Goal: Task Accomplishment & Management: Use online tool/utility

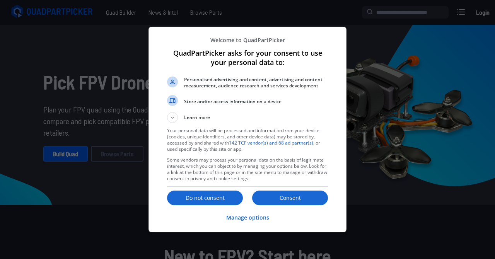
click at [281, 205] on button "Consent" at bounding box center [290, 198] width 76 height 15
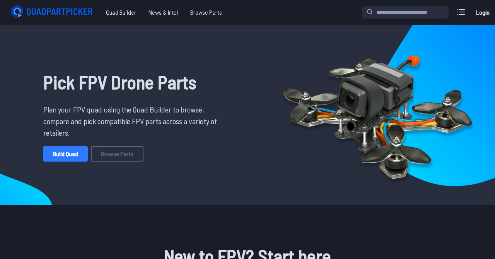
click at [67, 151] on link "Build Quad" at bounding box center [65, 153] width 44 height 15
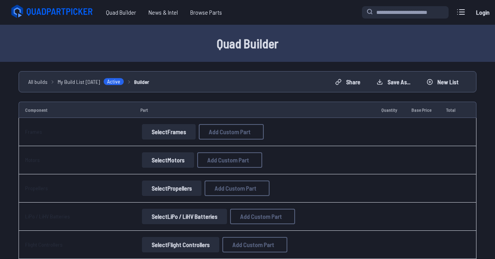
click at [172, 133] on button "Select Frames" at bounding box center [169, 131] width 54 height 15
click at [158, 135] on button "Select Frames" at bounding box center [169, 131] width 54 height 15
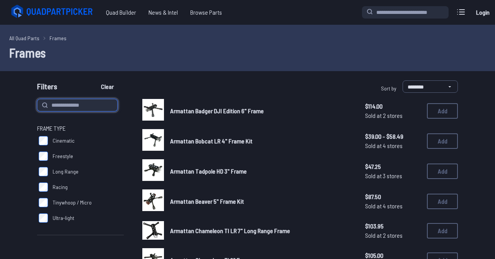
click at [72, 103] on input at bounding box center [77, 105] width 80 height 12
type input "******"
click at [191, 81] on div "Filters Clear" at bounding box center [140, 87] width 207 height 15
click at [80, 102] on input "******" at bounding box center [77, 105] width 80 height 12
click at [94, 80] on button "Clear" at bounding box center [107, 86] width 26 height 12
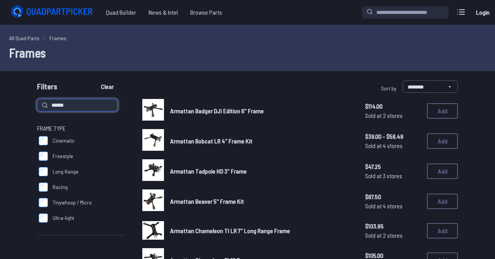
type input "******"
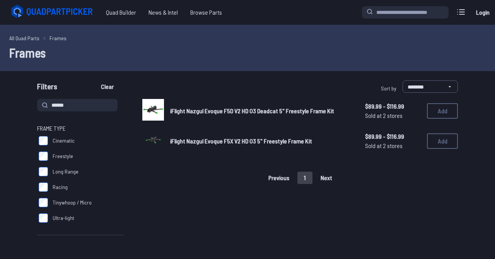
click at [257, 69] on div "All Quad Parts Frames Frames" at bounding box center [247, 48] width 495 height 46
click at [217, 142] on span "iFlight Nazgul Evoque F5X V2 HD O3 5" Freestyle Frame Kit" at bounding box center [241, 140] width 142 height 7
click at [441, 143] on button "Add" at bounding box center [442, 140] width 31 height 15
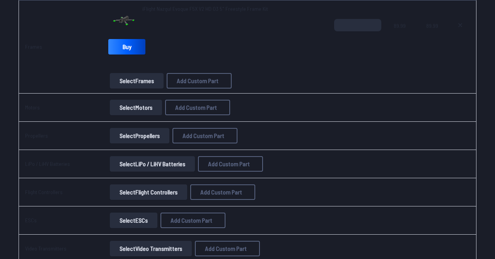
scroll to position [121, 0]
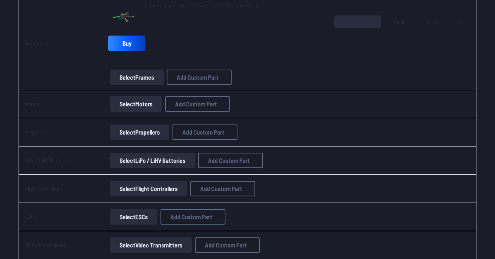
click at [123, 102] on button "Select Motors" at bounding box center [136, 103] width 52 height 15
click at [127, 106] on button "Select Motors" at bounding box center [136, 103] width 52 height 15
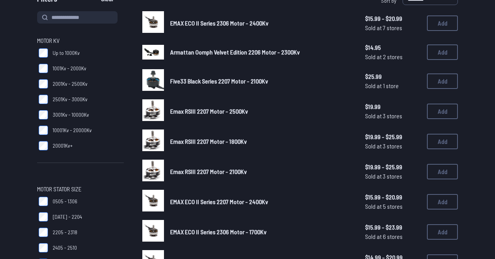
scroll to position [47, 0]
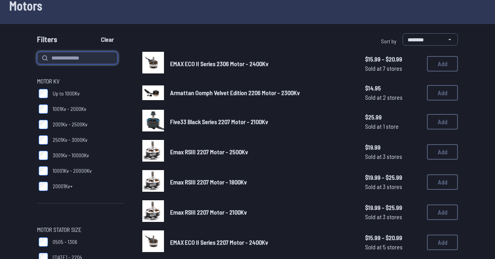
click at [103, 54] on input at bounding box center [77, 58] width 80 height 12
type input "****"
click at [94, 33] on button "Clear" at bounding box center [107, 39] width 26 height 12
type input "****"
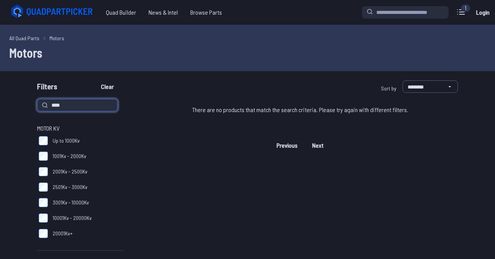
click at [88, 103] on input "****" at bounding box center [77, 105] width 80 height 12
click at [97, 104] on input "****" at bounding box center [77, 105] width 80 height 12
type input "*"
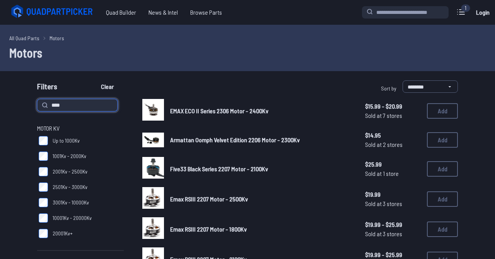
click at [92, 103] on input "****" at bounding box center [77, 105] width 80 height 12
type input "******"
click at [94, 80] on button "Clear" at bounding box center [107, 86] width 26 height 12
type input "******"
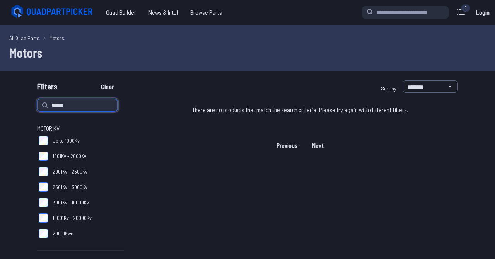
click at [83, 100] on input "******" at bounding box center [77, 105] width 80 height 12
type input "*"
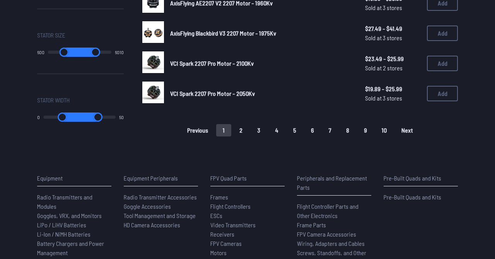
scroll to position [602, 0]
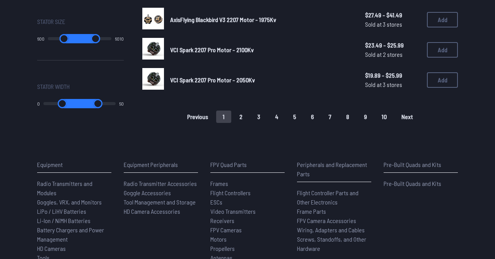
click at [407, 123] on button "Next" at bounding box center [407, 117] width 25 height 12
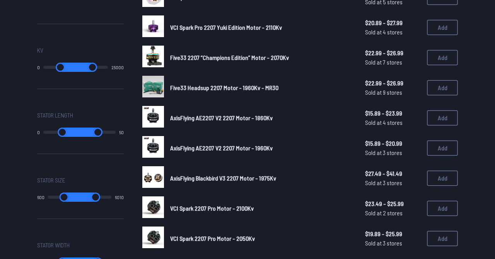
scroll to position [439, 0]
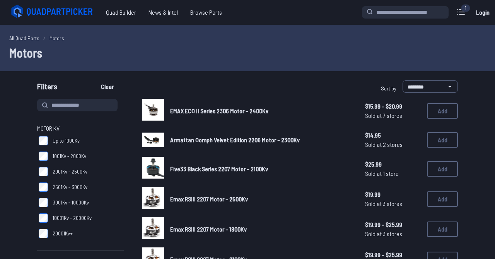
type input "******"
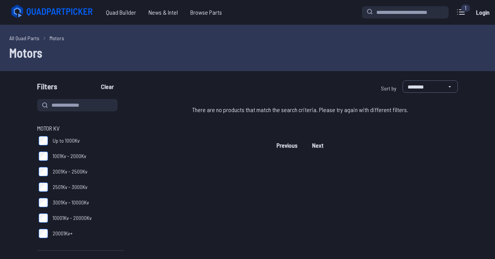
type input "****"
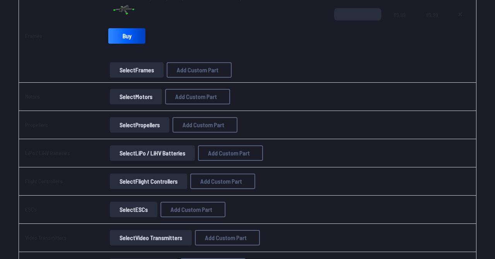
scroll to position [129, 0]
click at [138, 178] on button "Select Flight Controllers" at bounding box center [148, 180] width 77 height 15
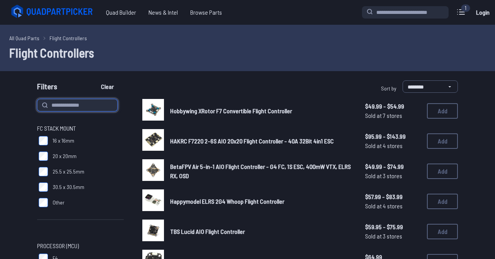
click at [64, 109] on input at bounding box center [77, 105] width 80 height 12
click at [85, 100] on input at bounding box center [77, 105] width 80 height 12
type input "***"
click at [94, 80] on button "Clear" at bounding box center [107, 86] width 26 height 12
type input "***"
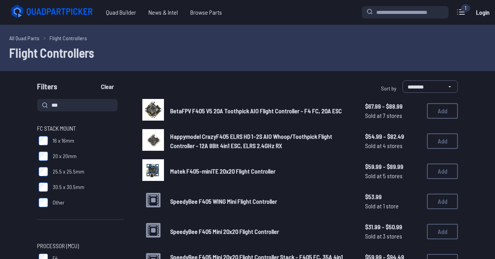
click at [200, 86] on div "Filters Clear" at bounding box center [140, 87] width 207 height 15
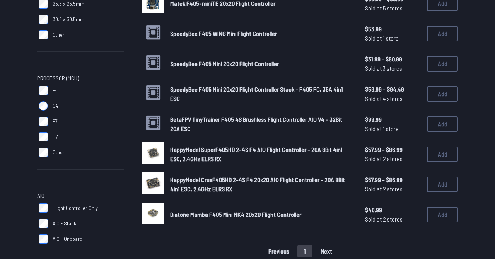
scroll to position [168, 0]
click at [186, 64] on span "SpeedyBee F405 Mini 20x20 Flight Controller" at bounding box center [224, 63] width 109 height 7
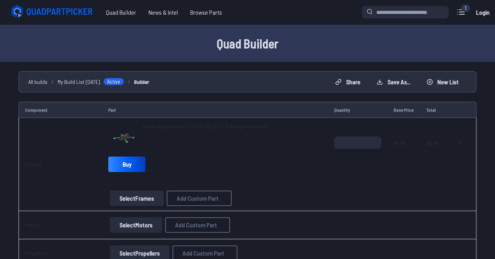
click at [143, 200] on button "Select Frames" at bounding box center [137, 198] width 54 height 15
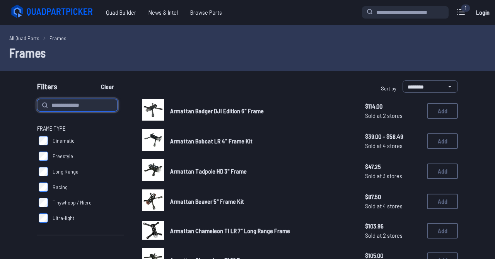
click at [112, 106] on input at bounding box center [77, 105] width 80 height 12
type input "***"
click at [94, 80] on button "Clear" at bounding box center [107, 86] width 26 height 12
type input "***"
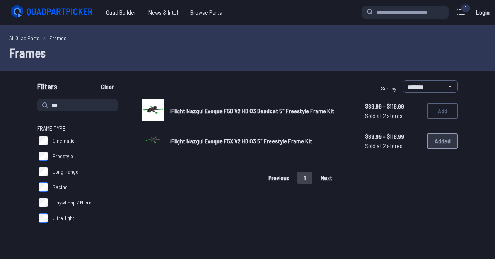
click at [159, 113] on img at bounding box center [153, 110] width 22 height 22
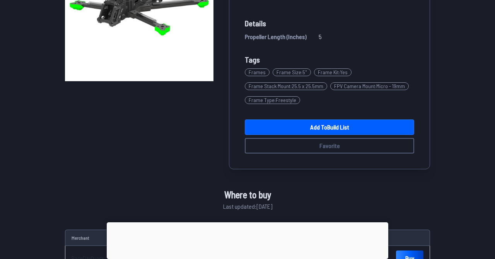
scroll to position [147, 0]
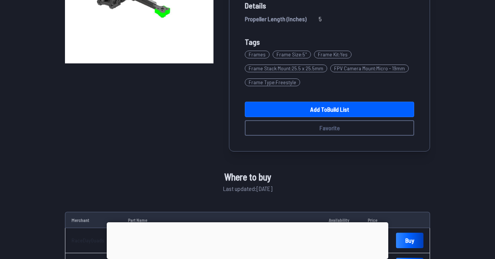
click at [294, 116] on link "Add to Build List" at bounding box center [329, 109] width 169 height 15
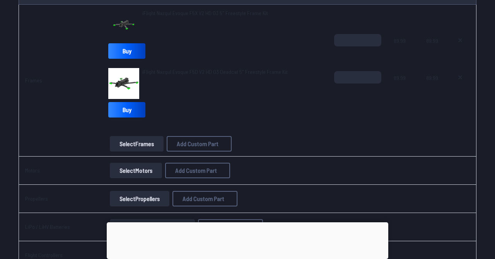
scroll to position [108, 0]
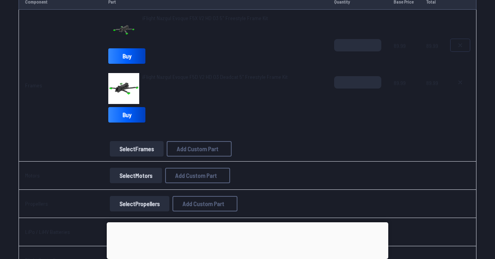
click at [460, 45] on icon at bounding box center [460, 45] width 3 height 3
type textarea "**********"
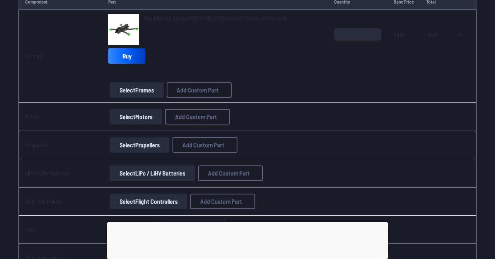
click at [148, 120] on button "Select Motors" at bounding box center [136, 116] width 52 height 15
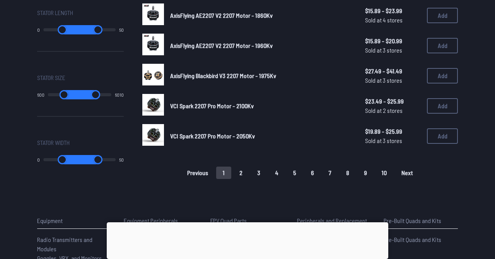
scroll to position [550, 0]
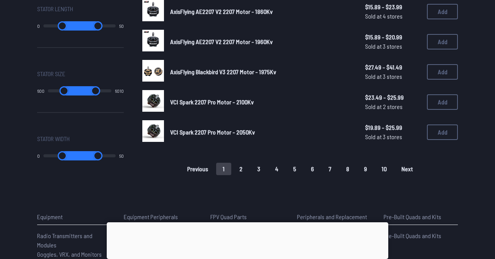
click at [402, 172] on span "Next" at bounding box center [408, 169] width 12 height 6
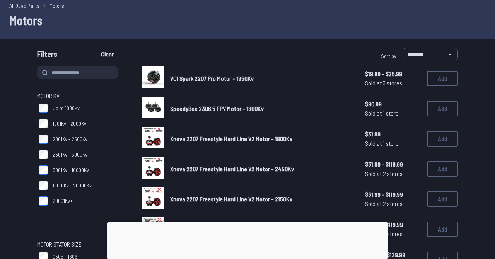
scroll to position [36, 0]
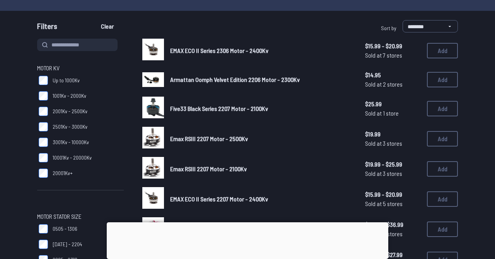
scroll to position [58, 0]
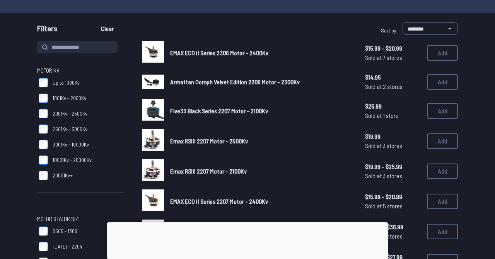
click at [62, 115] on span "2001Kv - 2500Kv" at bounding box center [70, 114] width 35 height 8
click at [58, 114] on span "2001Kv - 2500Kv" at bounding box center [70, 114] width 35 height 8
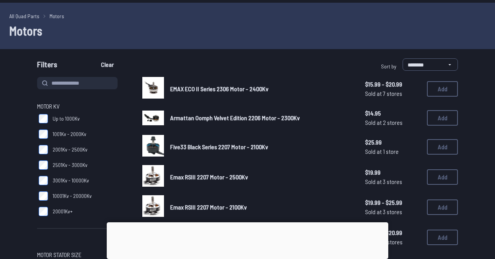
scroll to position [22, 0]
click at [154, 94] on img at bounding box center [153, 88] width 22 height 22
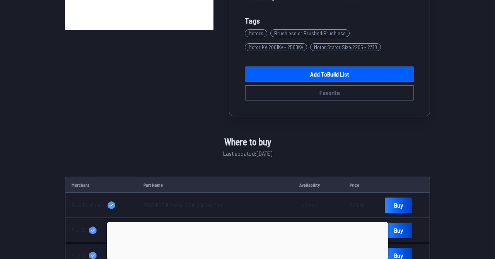
scroll to position [181, 0]
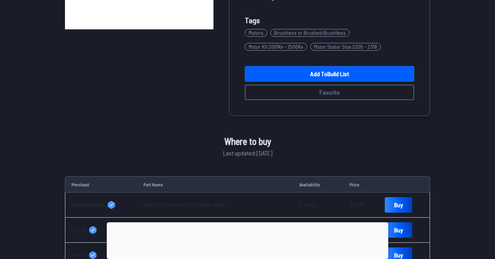
click at [313, 75] on link "Add to Build List" at bounding box center [329, 73] width 169 height 15
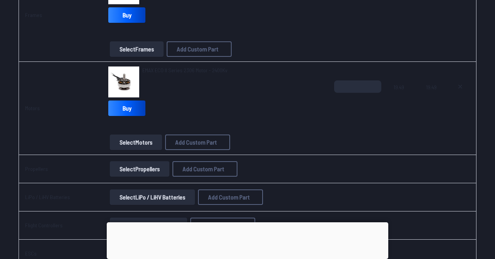
scroll to position [156, 0]
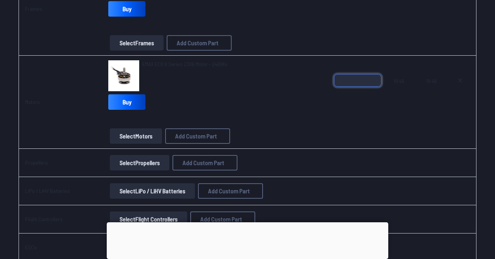
click at [354, 85] on input "*" at bounding box center [357, 80] width 47 height 12
type input "*"
click at [280, 121] on div "EMAX ECO II Series 2306 Motor - 2400Kv Buy Select Motors Add Custom Part Add Cu…" at bounding box center [215, 102] width 214 height 84
click at [124, 165] on button "Select Propellers" at bounding box center [140, 162] width 60 height 15
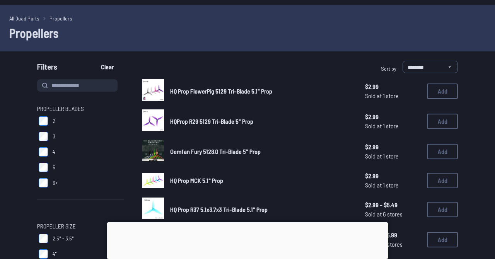
scroll to position [19, 0]
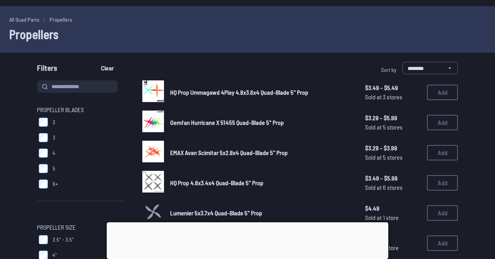
click at [54, 136] on span "3" at bounding box center [54, 138] width 3 height 8
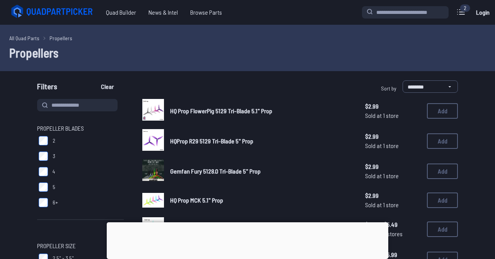
click at [158, 108] on img at bounding box center [153, 110] width 22 height 22
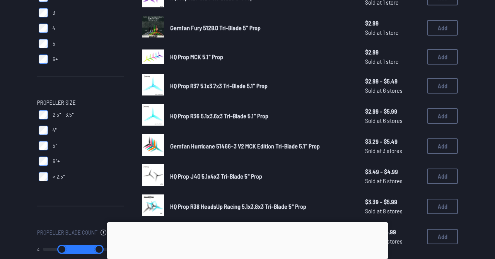
type input "*"
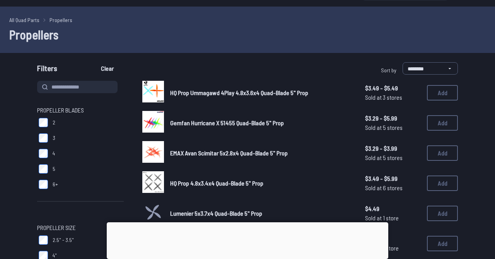
scroll to position [0, 0]
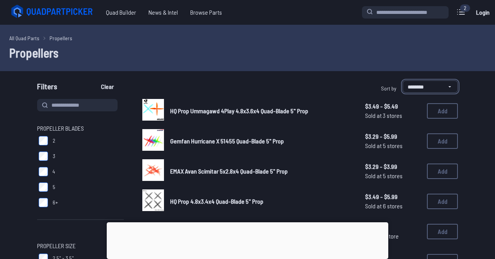
click at [412, 90] on select "**********" at bounding box center [430, 86] width 55 height 12
select select "**********"
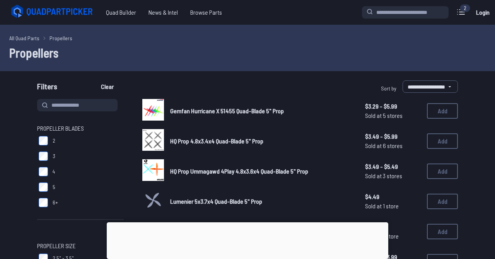
click at [155, 111] on img at bounding box center [153, 110] width 22 height 22
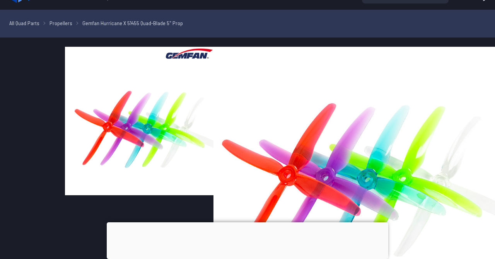
scroll to position [15, 0]
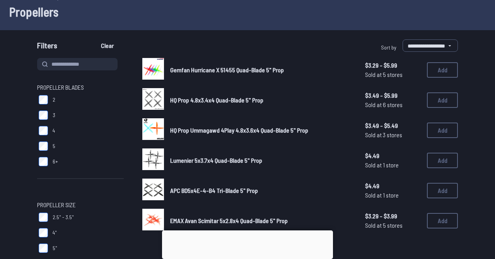
scroll to position [45, 0]
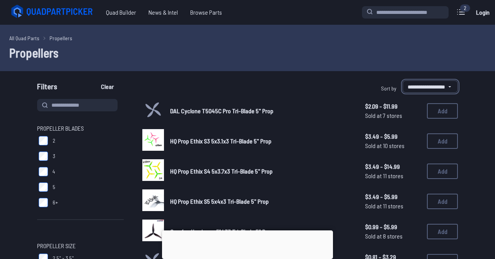
click at [437, 87] on select "**********" at bounding box center [430, 86] width 55 height 12
select select "********"
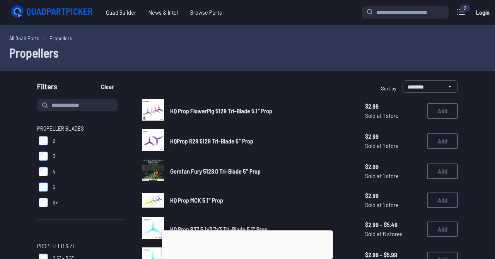
click at [193, 108] on span "HQ Prop FlowerPig 5129 Tri-Blade 5.1" Prop" at bounding box center [221, 110] width 102 height 7
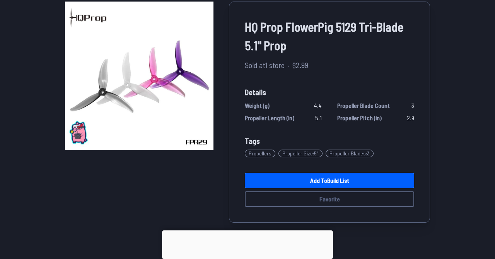
scroll to position [63, 0]
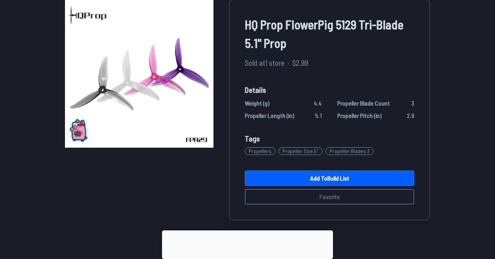
click at [289, 180] on link "Add to Build List" at bounding box center [329, 178] width 169 height 15
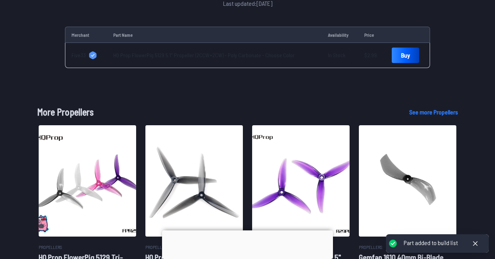
scroll to position [322, 0]
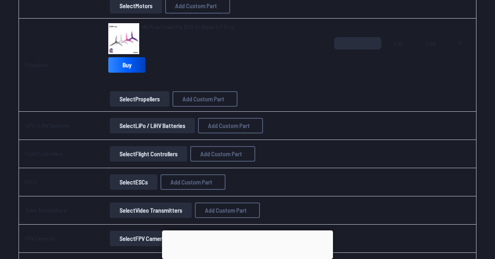
scroll to position [282, 0]
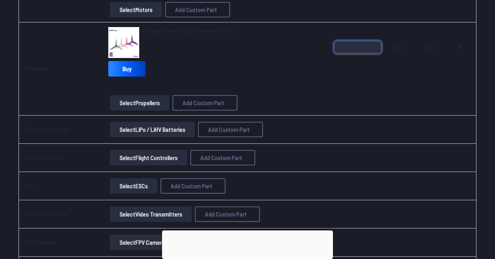
click at [346, 51] on input "*" at bounding box center [357, 47] width 47 height 12
type input "*"
click at [170, 131] on button "Select LiPo / LiHV Batteries" at bounding box center [152, 129] width 85 height 15
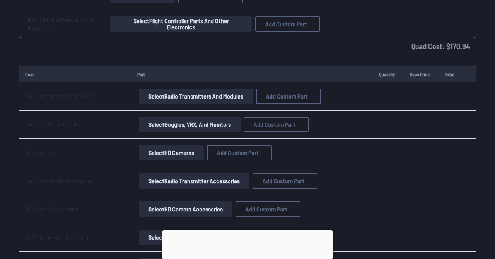
scroll to position [704, 0]
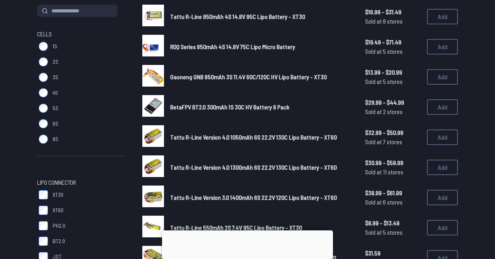
scroll to position [95, 0]
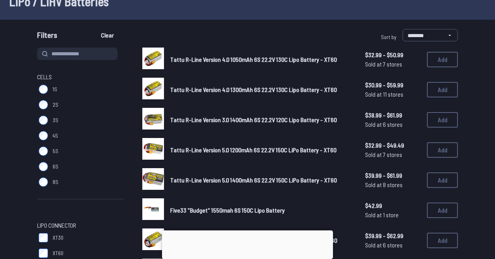
scroll to position [95, 0]
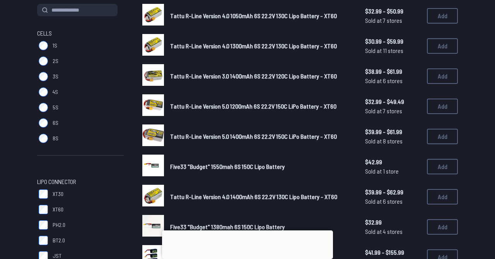
type input "*"
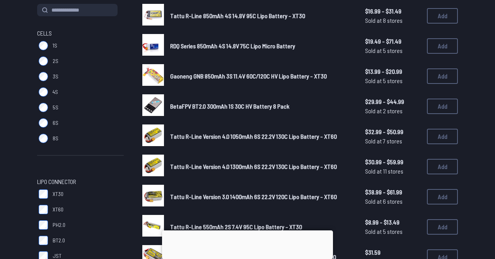
scroll to position [699, 0]
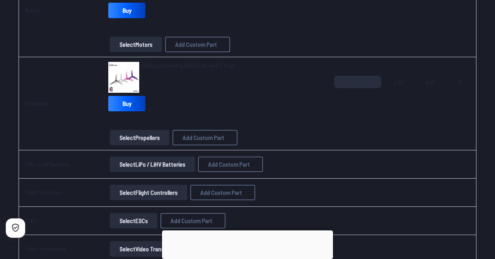
scroll to position [322, 0]
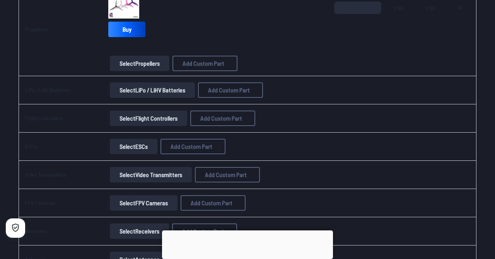
scroll to position [323, 0]
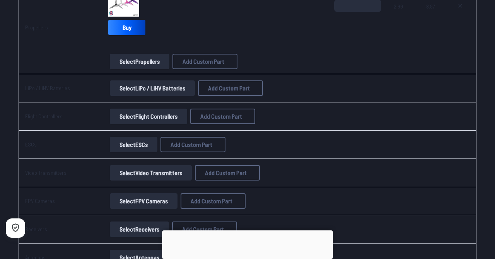
click at [130, 114] on button "Select Flight Controllers" at bounding box center [148, 116] width 77 height 15
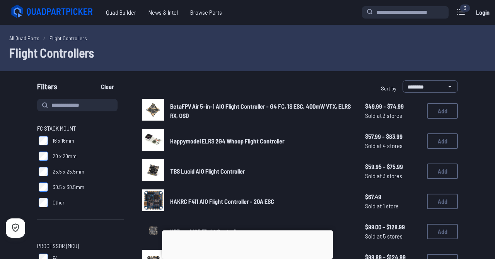
click at [154, 110] on img at bounding box center [153, 110] width 22 height 22
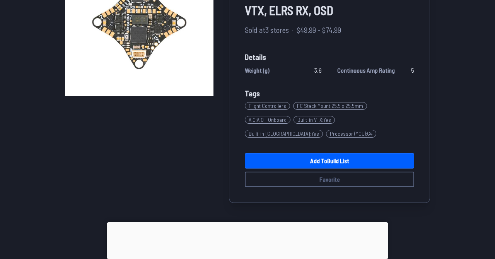
scroll to position [121, 0]
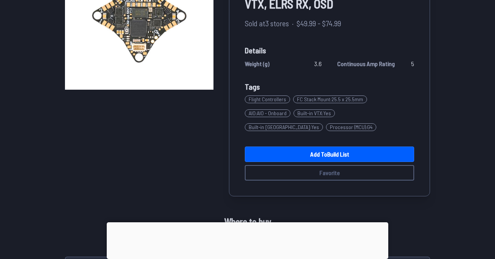
click at [258, 157] on link "Add to Build List" at bounding box center [329, 154] width 169 height 15
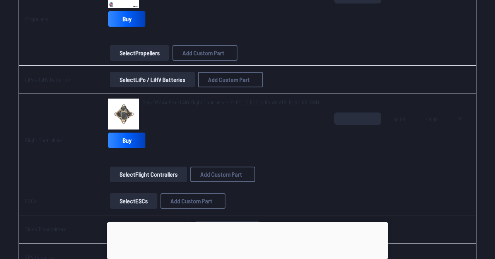
scroll to position [338, 0]
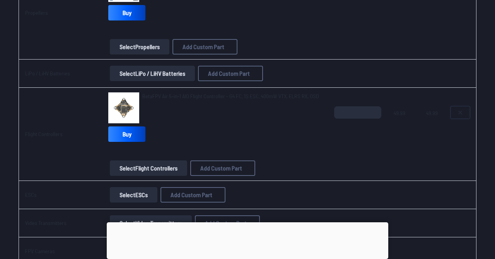
click at [459, 113] on icon at bounding box center [460, 112] width 6 height 6
type textarea "**********"
click at [171, 209] on td "Select Video Transmitters Add Custom Part Add Custom Part Part name* Brand / Ma…" at bounding box center [215, 223] width 226 height 28
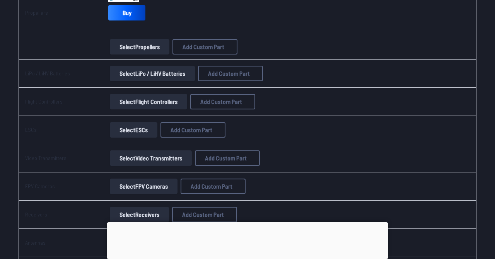
click at [174, 105] on button "Select Flight Controllers" at bounding box center [148, 101] width 77 height 15
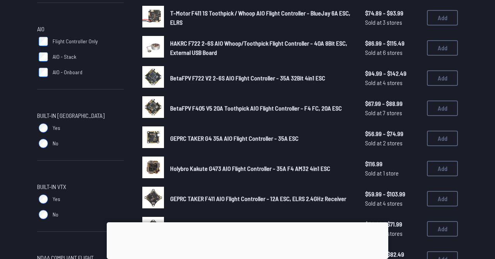
scroll to position [338, 0]
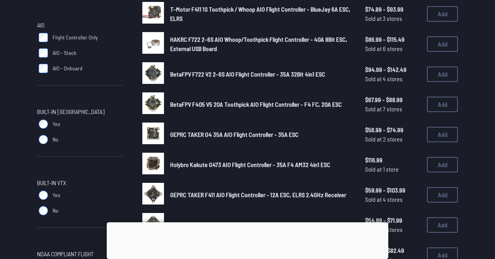
click at [148, 86] on link at bounding box center [153, 74] width 22 height 24
click at [156, 100] on img at bounding box center [153, 103] width 22 height 22
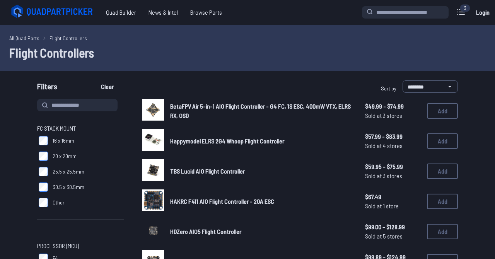
click at [142, 107] on img at bounding box center [153, 110] width 22 height 22
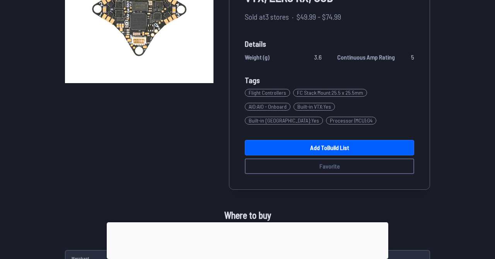
scroll to position [130, 0]
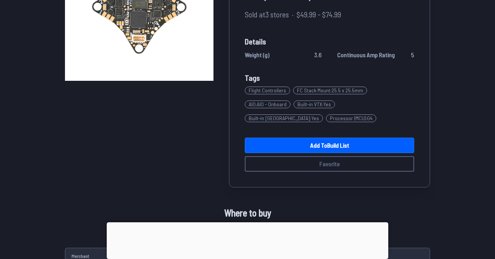
click at [280, 146] on link "Add to Build List" at bounding box center [329, 145] width 169 height 15
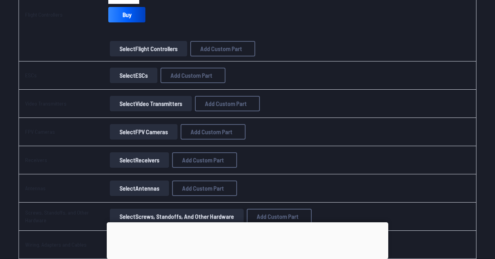
scroll to position [461, 0]
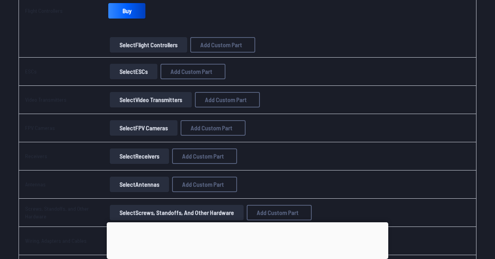
click at [140, 71] on button "Select ESCs" at bounding box center [134, 71] width 48 height 15
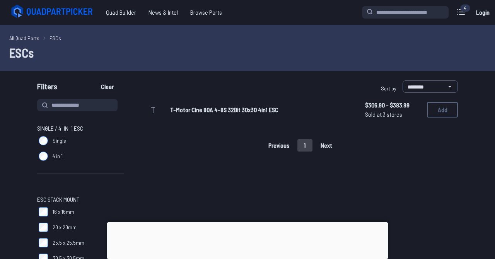
click at [153, 106] on span "T" at bounding box center [153, 109] width 5 height 11
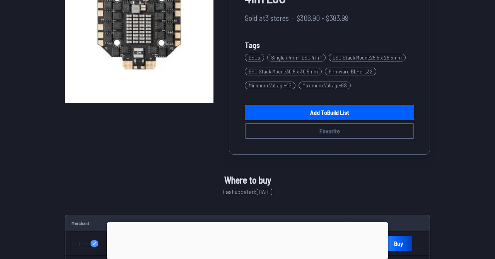
scroll to position [108, 0]
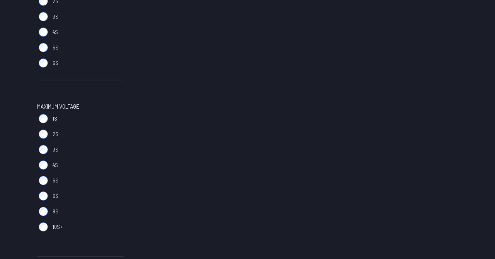
scroll to position [461, 0]
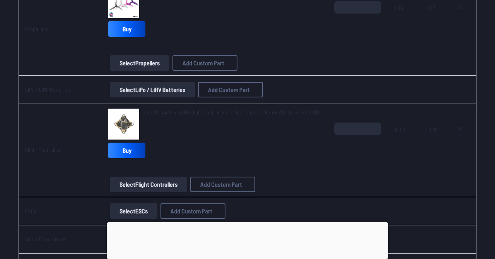
scroll to position [320, 0]
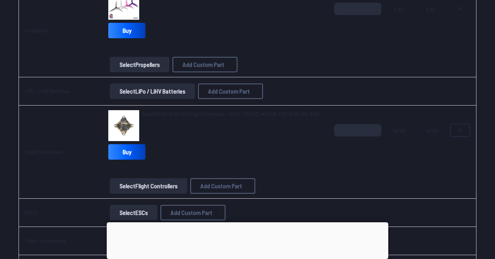
click at [460, 130] on icon at bounding box center [460, 130] width 6 height 6
type textarea "**********"
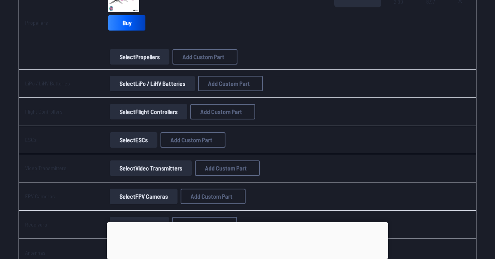
scroll to position [334, 0]
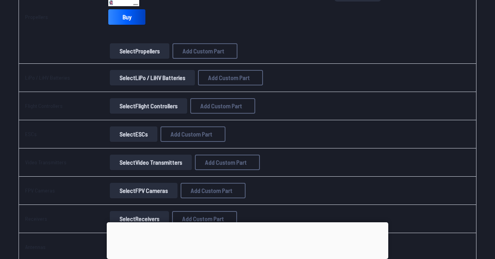
click at [152, 108] on button "Select Flight Controllers" at bounding box center [148, 105] width 77 height 15
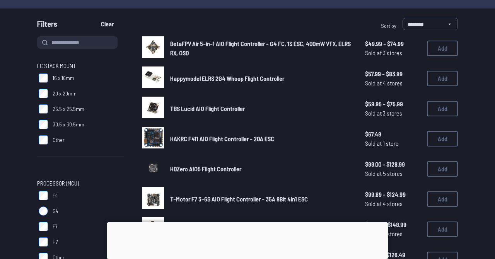
scroll to position [66, 0]
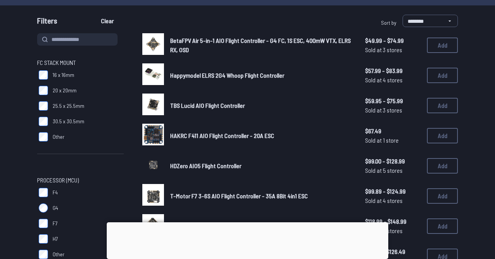
click at [434, 82] on button "Add" at bounding box center [442, 75] width 31 height 15
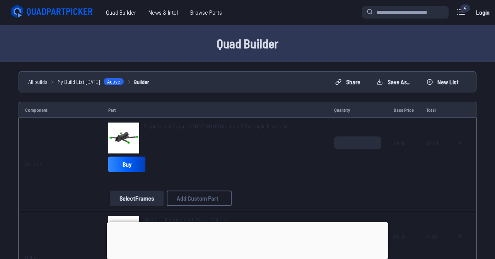
click at [179, 162] on div "iFlight Nazgul Evoque F5D V2 HD O3 Deadcat 5" Freestyle Frame Kit Buy" at bounding box center [215, 149] width 214 height 53
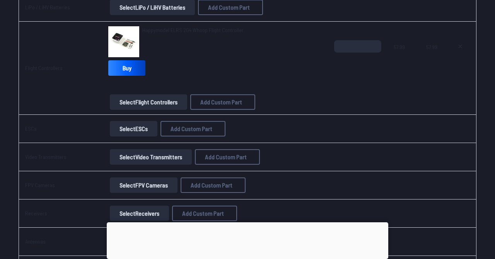
scroll to position [401, 0]
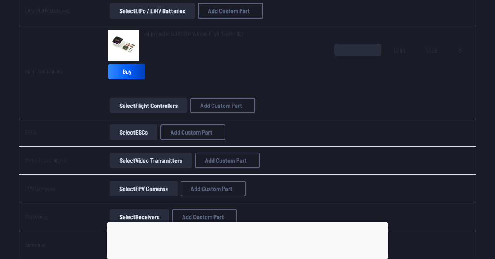
click at [140, 132] on button "Select ESCs" at bounding box center [134, 132] width 48 height 15
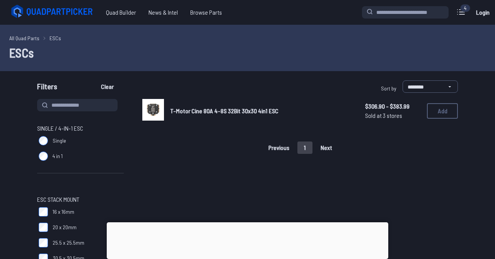
scroll to position [401, 0]
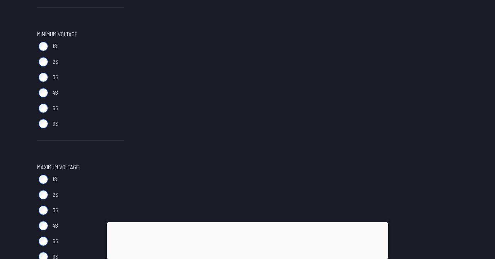
scroll to position [66, 0]
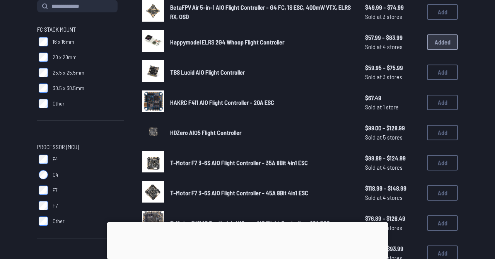
scroll to position [92, 0]
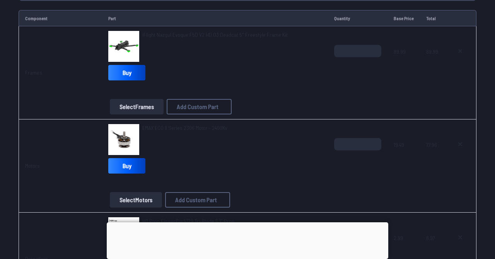
scroll to position [401, 0]
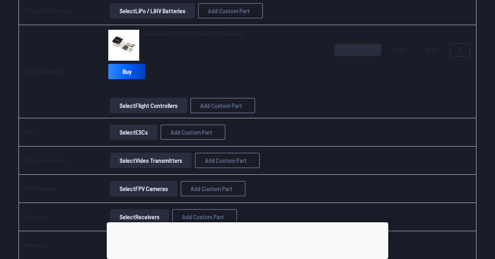
click at [461, 49] on icon at bounding box center [460, 49] width 3 height 3
type textarea "**********"
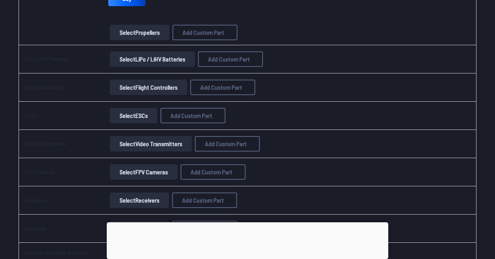
scroll to position [353, 0]
click at [145, 116] on button "Select ESCs" at bounding box center [134, 114] width 48 height 15
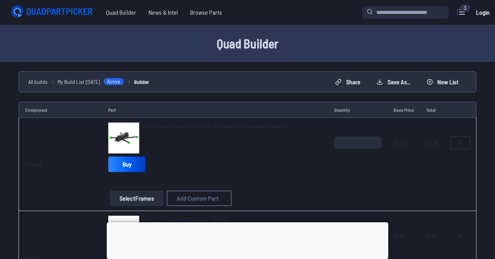
click at [460, 143] on icon at bounding box center [460, 142] width 3 height 3
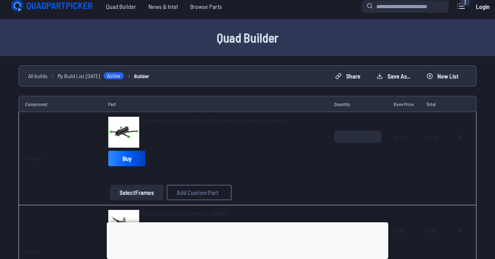
type textarea "**********"
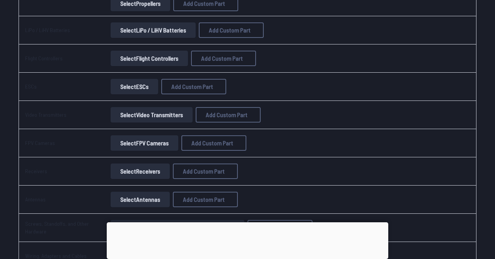
scroll to position [318, 0]
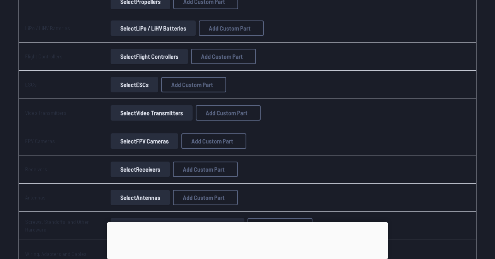
click at [167, 112] on button "Select Video Transmitters" at bounding box center [152, 112] width 82 height 15
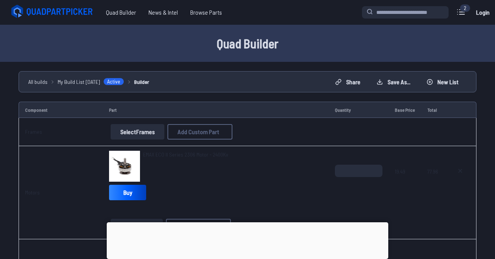
scroll to position [318, 0]
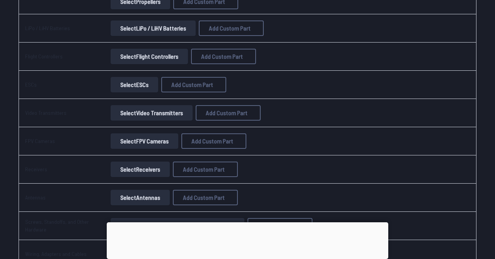
click at [137, 84] on button "Select ESCs" at bounding box center [135, 84] width 48 height 15
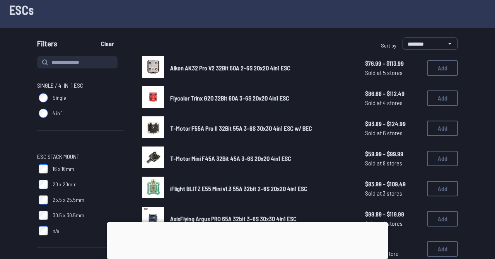
scroll to position [47, 0]
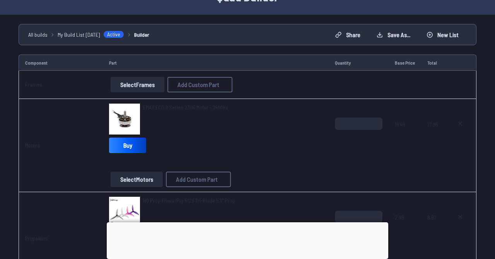
scroll to position [318, 0]
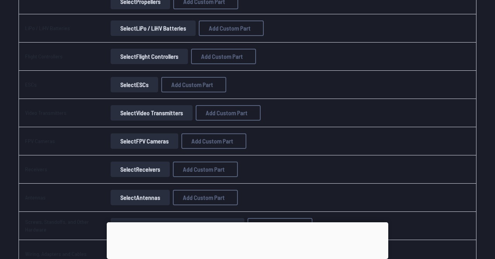
click at [140, 86] on button "Select ESCs" at bounding box center [135, 84] width 48 height 15
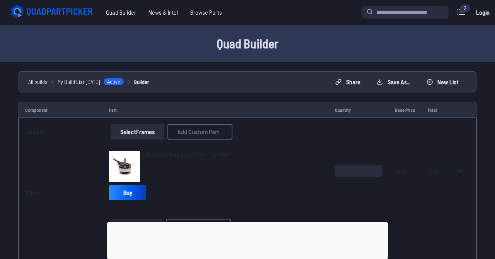
scroll to position [318, 0]
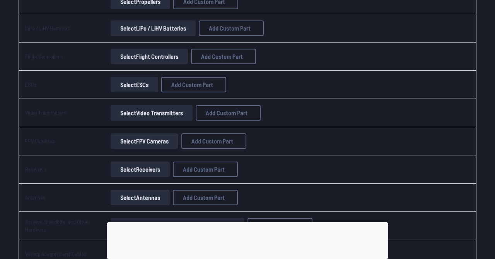
click at [141, 55] on button "Select Flight Controllers" at bounding box center [149, 56] width 77 height 15
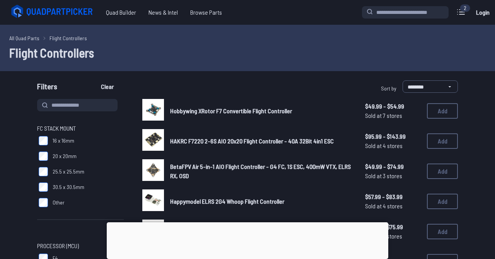
click at [152, 169] on img at bounding box center [153, 170] width 22 height 22
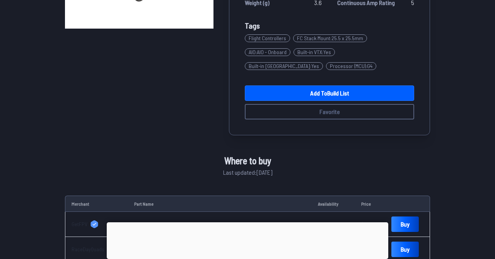
scroll to position [183, 0]
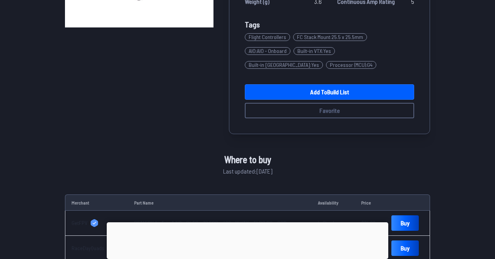
click at [301, 94] on link "Add to Build List" at bounding box center [329, 91] width 169 height 15
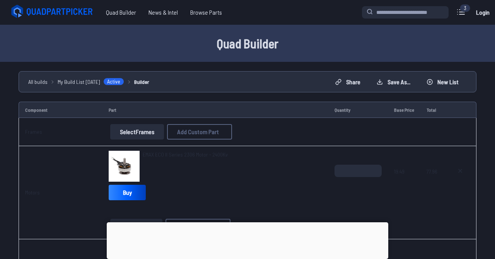
click at [135, 132] on button "Select Frames" at bounding box center [137, 131] width 54 height 15
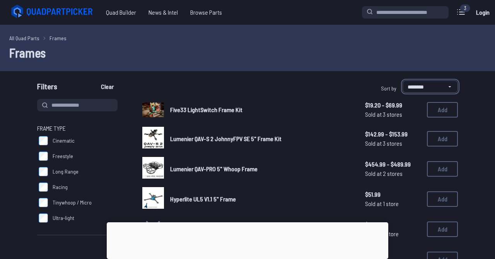
click at [427, 82] on select "**********" at bounding box center [430, 86] width 55 height 12
click at [108, 106] on input at bounding box center [77, 105] width 80 height 12
type input "***"
click at [94, 80] on button "Clear" at bounding box center [107, 86] width 26 height 12
type input "***"
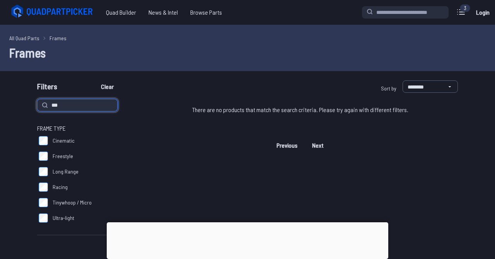
click at [91, 101] on input "***" at bounding box center [77, 105] width 80 height 12
type input "***"
click at [94, 80] on button "Clear" at bounding box center [107, 86] width 26 height 12
type input "***"
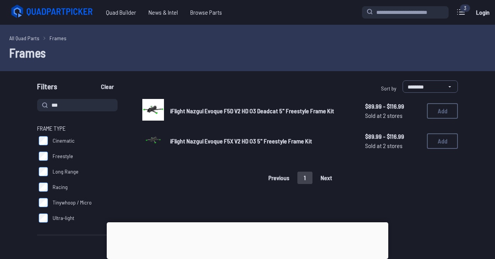
click at [443, 117] on button "Add" at bounding box center [442, 110] width 31 height 15
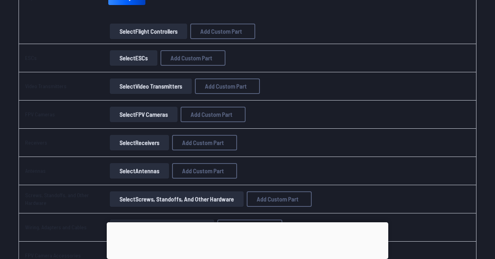
scroll to position [477, 0]
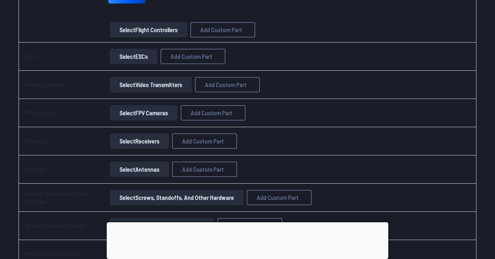
click at [151, 87] on button "Select Video Transmitters" at bounding box center [151, 84] width 82 height 15
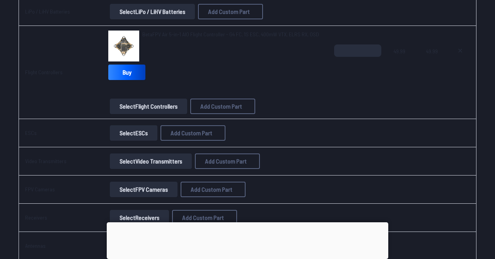
scroll to position [391, 0]
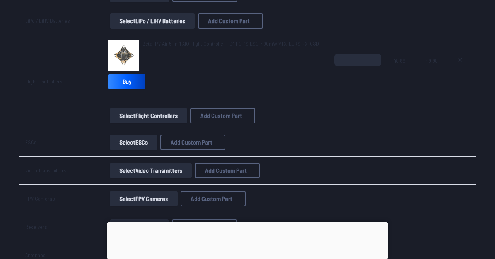
click at [132, 61] on img at bounding box center [123, 55] width 31 height 31
click at [126, 54] on img at bounding box center [123, 55] width 31 height 31
click at [344, 61] on input "*" at bounding box center [357, 60] width 47 height 12
click at [283, 62] on div "BetaFPV Air 5-in-1 AIO Flight Controller - G4 FC, 1S ESC, 400mW VTX, ELRS RX, O…" at bounding box center [230, 55] width 177 height 31
click at [272, 45] on span "BetaFPV Air 5-in-1 AIO Flight Controller - G4 FC, 1S ESC, 400mW VTX, ELRS RX, O…" at bounding box center [230, 43] width 177 height 7
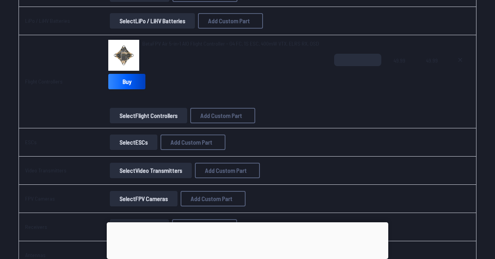
click at [127, 66] on img at bounding box center [123, 55] width 31 height 31
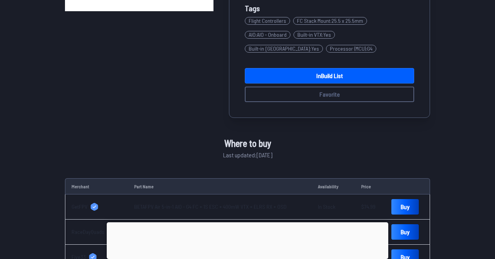
scroll to position [201, 0]
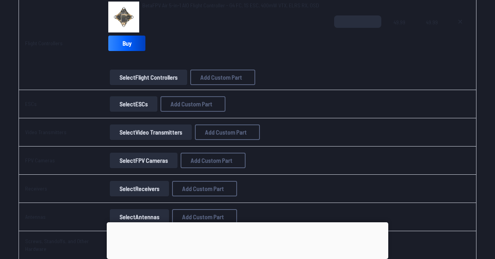
scroll to position [437, 0]
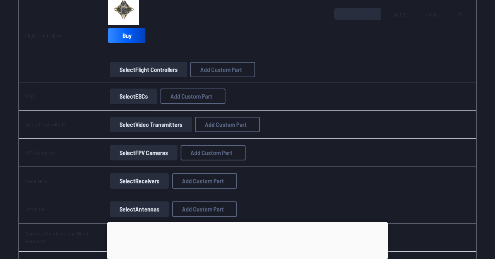
click at [149, 155] on button "Select FPV Cameras" at bounding box center [144, 152] width 68 height 15
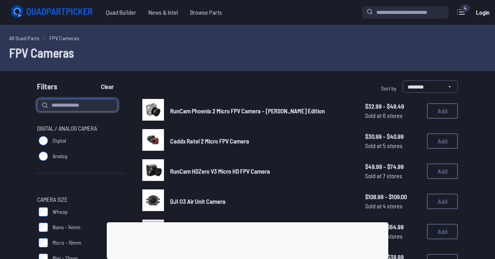
click at [82, 101] on input at bounding box center [77, 105] width 80 height 12
type input "***"
click at [94, 80] on button "Clear" at bounding box center [107, 86] width 26 height 12
type input "***"
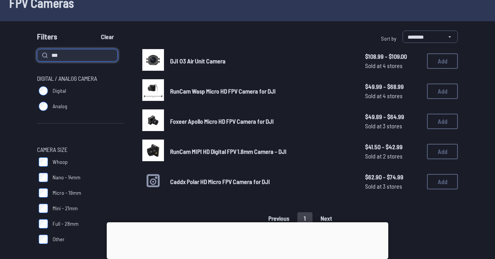
scroll to position [52, 0]
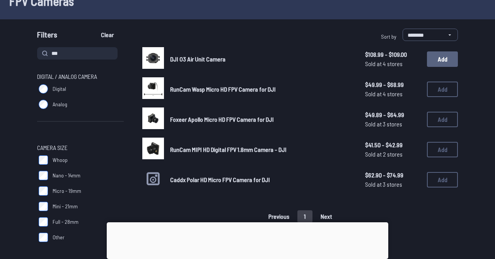
click at [438, 58] on button "Add" at bounding box center [442, 58] width 31 height 15
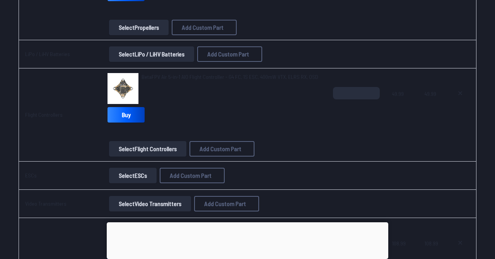
scroll to position [359, 0]
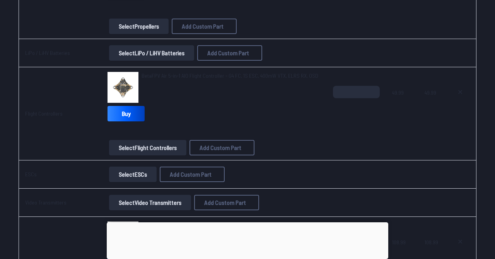
click at [128, 95] on img at bounding box center [123, 87] width 31 height 31
click at [147, 76] on span "BetaFPV Air 5-in-1 AIO Flight Controller - G4 FC, 1S ESC, 400mW VTX, ELRS RX, O…" at bounding box center [230, 75] width 177 height 7
click at [134, 86] on img at bounding box center [123, 87] width 31 height 31
click at [158, 75] on span "BetaFPV Air 5-in-1 AIO Flight Controller - G4 FC, 1S ESC, 400mW VTX, ELRS RX, O…" at bounding box center [230, 75] width 177 height 7
click at [156, 77] on span "BetaFPV Air 5-in-1 AIO Flight Controller - G4 FC, 1S ESC, 400mW VTX, ELRS RX, O…" at bounding box center [230, 75] width 177 height 7
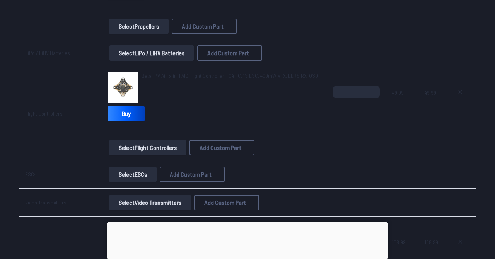
click at [128, 85] on img at bounding box center [123, 87] width 31 height 31
click at [129, 84] on img at bounding box center [123, 87] width 31 height 31
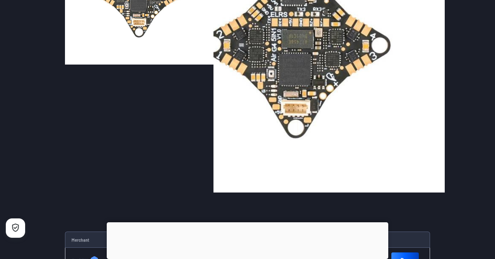
scroll to position [146, 0]
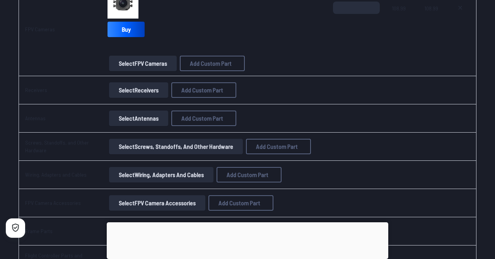
scroll to position [593, 0]
click at [135, 90] on button "Select Receivers" at bounding box center [138, 89] width 59 height 15
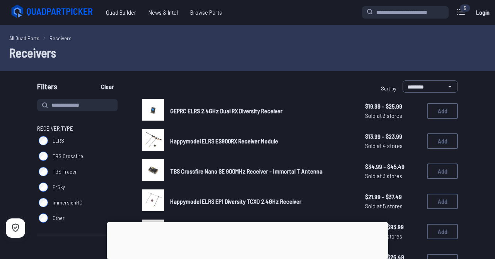
click at [156, 100] on img at bounding box center [153, 110] width 22 height 22
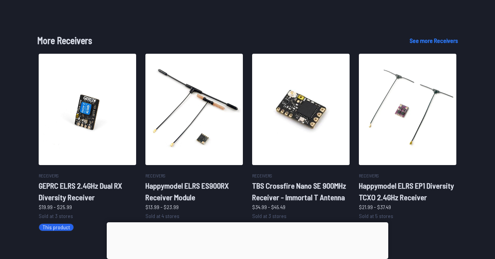
scroll to position [388, 0]
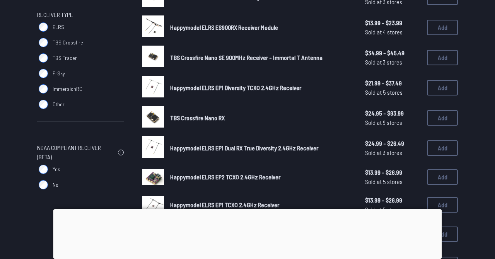
scroll to position [117, 0]
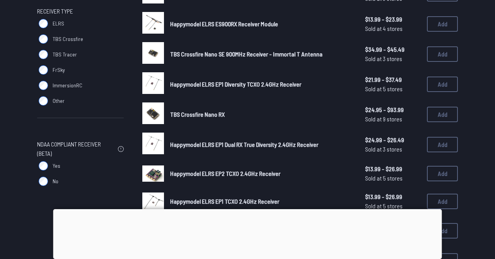
click at [155, 23] on img at bounding box center [153, 23] width 22 height 22
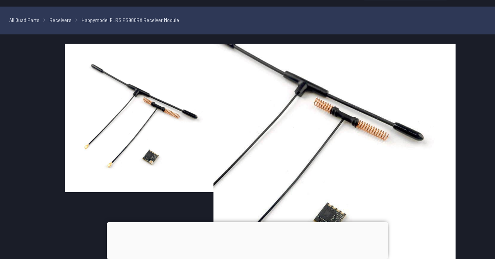
scroll to position [18, 0]
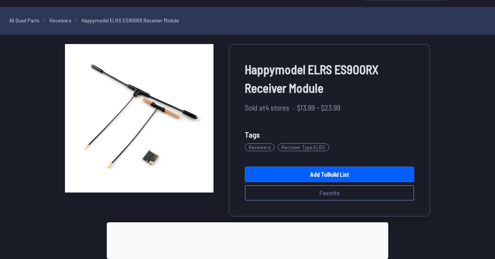
click at [258, 176] on link "Add to Build List" at bounding box center [329, 174] width 169 height 15
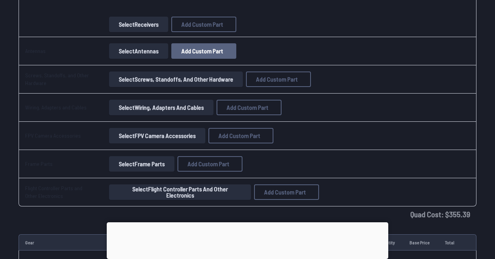
scroll to position [731, 0]
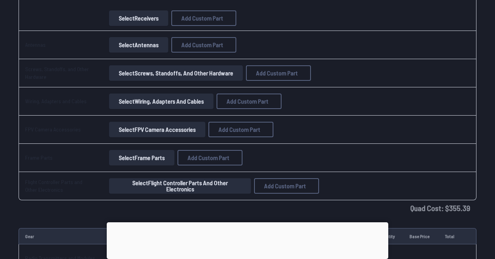
click at [148, 44] on button "Select Antennas" at bounding box center [138, 44] width 59 height 15
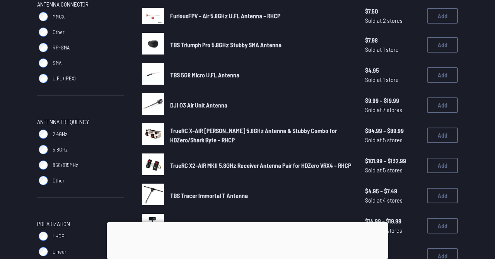
scroll to position [125, 0]
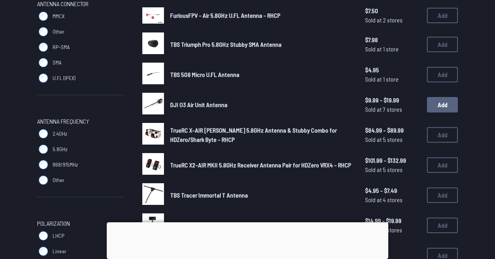
click at [444, 108] on button "Add" at bounding box center [442, 104] width 31 height 15
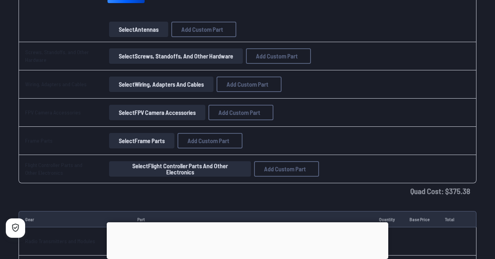
scroll to position [812, 0]
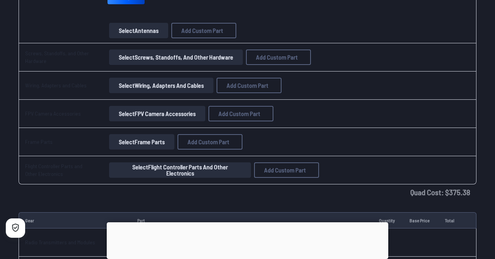
click at [150, 115] on button "Select FPV Camera Accessories" at bounding box center [157, 113] width 96 height 15
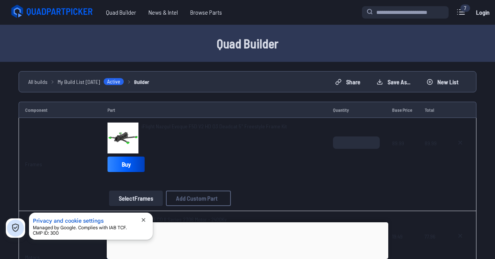
scroll to position [812, 0]
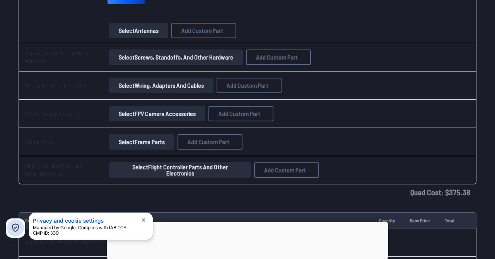
click at [141, 55] on button "Select Screws, Standoffs, and Other Hardware" at bounding box center [176, 57] width 134 height 15
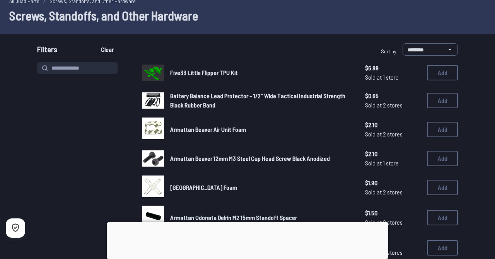
scroll to position [53, 0]
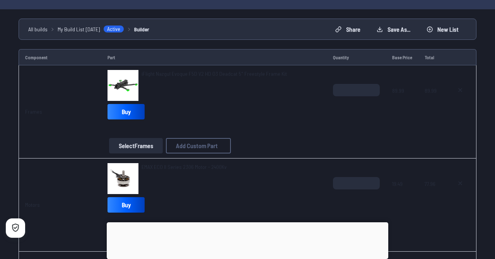
scroll to position [812, 0]
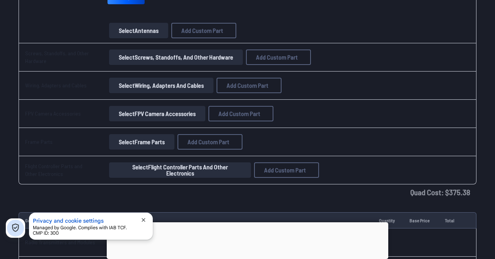
click at [142, 87] on button "Select Wiring, Adapters and Cables" at bounding box center [161, 85] width 104 height 15
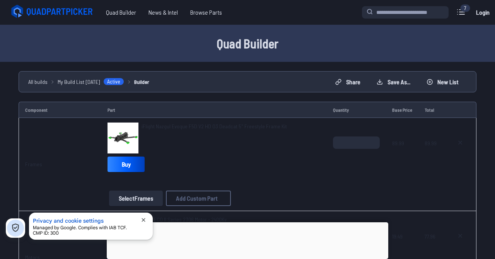
scroll to position [812, 0]
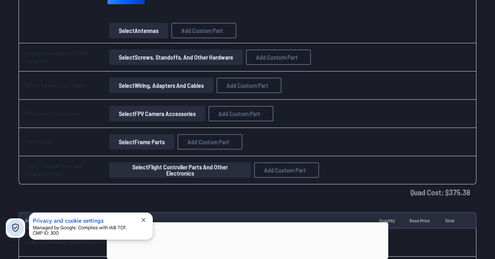
click at [137, 140] on button "Select Frame Parts" at bounding box center [141, 141] width 65 height 15
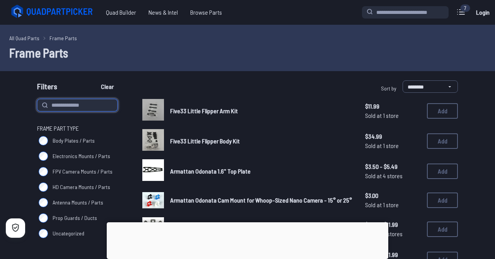
click at [75, 105] on input at bounding box center [77, 105] width 80 height 12
type input "***"
click at [94, 80] on button "Clear" at bounding box center [107, 86] width 26 height 12
type input "***"
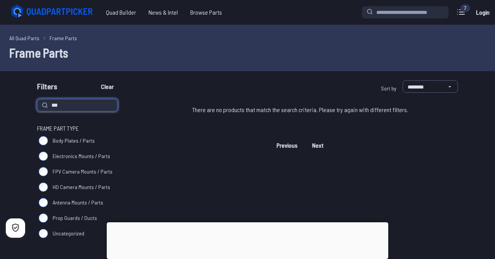
click at [91, 107] on input "***" at bounding box center [77, 105] width 80 height 12
type input "***"
click at [94, 80] on button "Clear" at bounding box center [107, 86] width 26 height 12
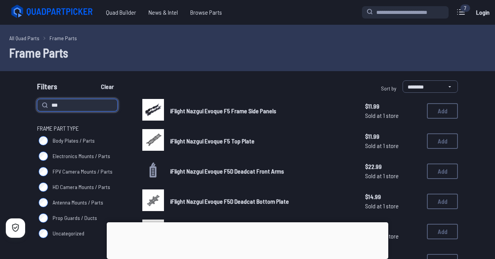
type input "***"
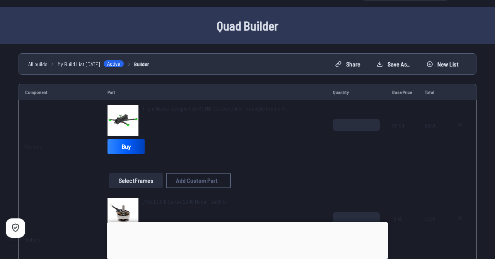
scroll to position [17, 0]
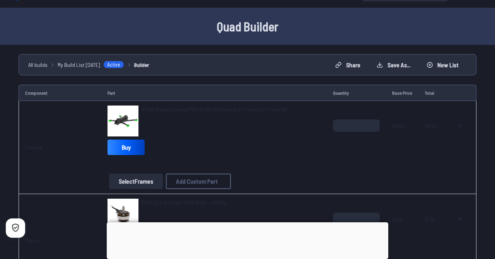
click at [124, 119] on img at bounding box center [123, 121] width 31 height 31
click at [154, 108] on span "iFlight Nazgul Evoque F5D V2 HD O3 Deadcat 5" Freestyle Frame Kit" at bounding box center [214, 109] width 145 height 7
click at [196, 111] on span "iFlight Nazgul Evoque F5D V2 HD O3 Deadcat 5" Freestyle Frame Kit" at bounding box center [214, 109] width 145 height 7
click at [196, 110] on span "iFlight Nazgul Evoque F5D V2 HD O3 Deadcat 5" Freestyle Frame Kit" at bounding box center [214, 109] width 145 height 7
click at [195, 111] on span "iFlight Nazgul Evoque F5D V2 HD O3 Deadcat 5" Freestyle Frame Kit" at bounding box center [214, 109] width 145 height 7
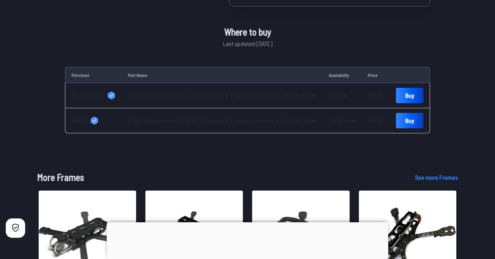
scroll to position [296, 0]
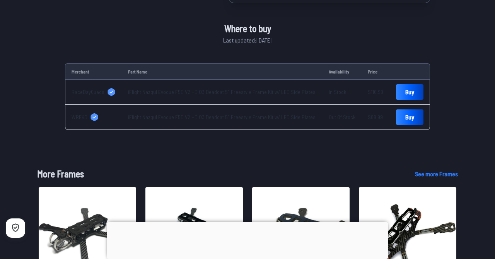
click at [207, 93] on link "iFlight Nazgul Evoque F5D V2 HD O3 Deadcat 5" Freestyle Frame Kit w/ LED Side P…" at bounding box center [222, 92] width 188 height 7
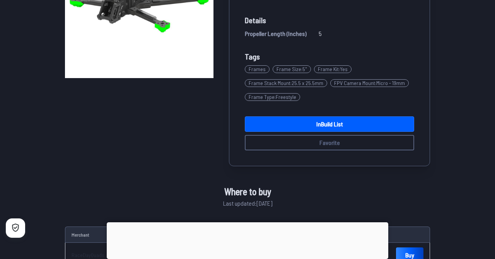
scroll to position [126, 0]
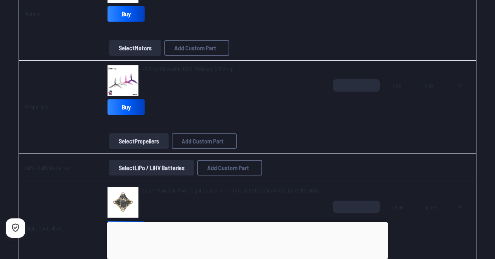
scroll to position [247, 0]
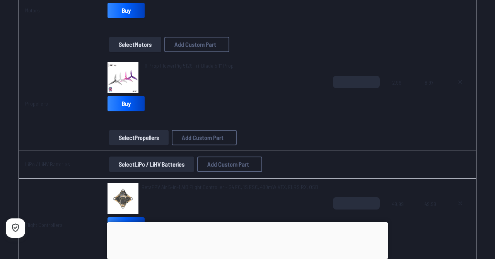
click at [156, 166] on button "Select LiPo / LiHV Batteries" at bounding box center [151, 164] width 85 height 15
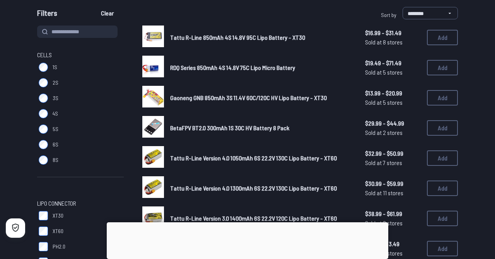
scroll to position [79, 0]
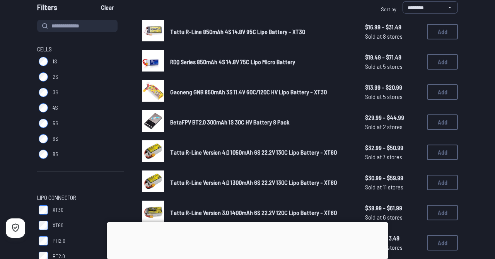
click at [55, 137] on span "6S" at bounding box center [56, 139] width 6 height 8
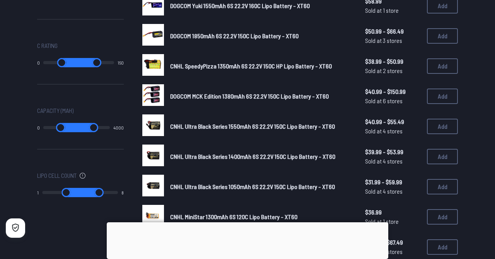
scroll to position [378, 0]
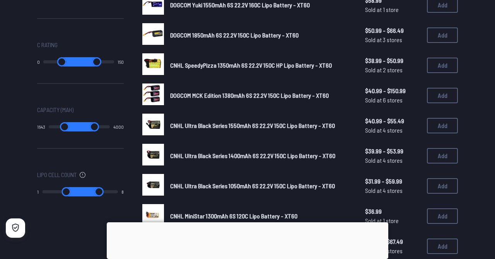
type input "****"
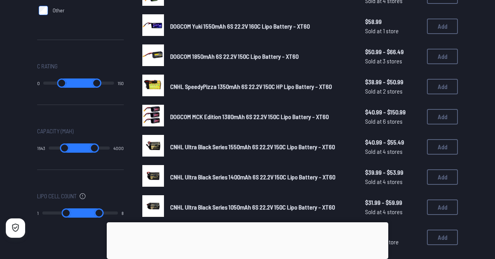
scroll to position [357, 0]
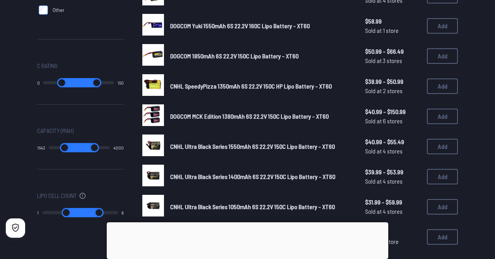
click at [162, 121] on img at bounding box center [153, 115] width 22 height 22
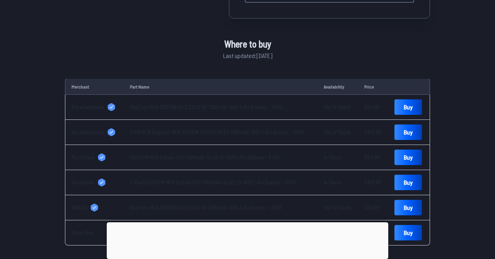
scroll to position [272, 0]
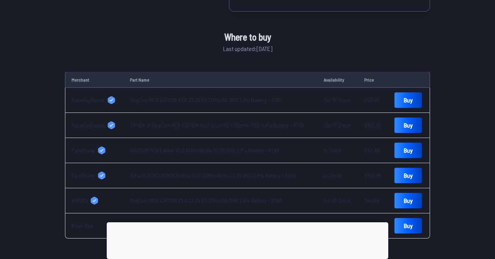
click at [223, 109] on td "DogCom MCK EDITION V2.0 22.2V 6S 1380mAh 160C LiPo Battery - XT60" at bounding box center [221, 100] width 194 height 25
click at [222, 110] on td "DogCom MCK EDITION V2.0 22.2V 6S 1380mAh 160C LiPo Battery - XT60" at bounding box center [221, 100] width 194 height 25
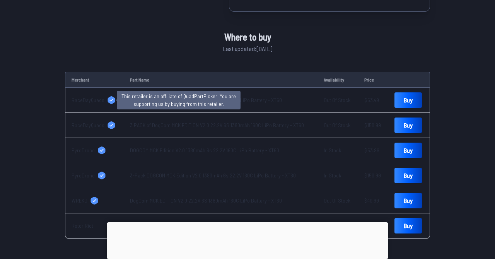
click at [109, 100] on icon at bounding box center [111, 100] width 7 height 8
click at [109, 100] on icon at bounding box center [110, 100] width 3 height 3
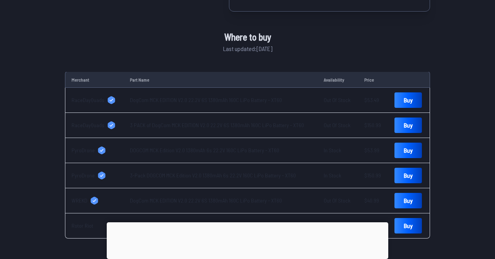
click at [205, 99] on link "DogCom MCK EDITION V2.0 22.2V 6S 1380mAh 160C LiPo Battery - XT60" at bounding box center [206, 100] width 152 height 7
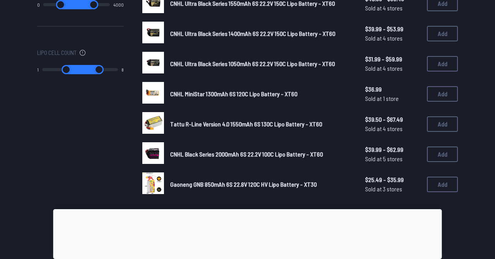
scroll to position [500, 0]
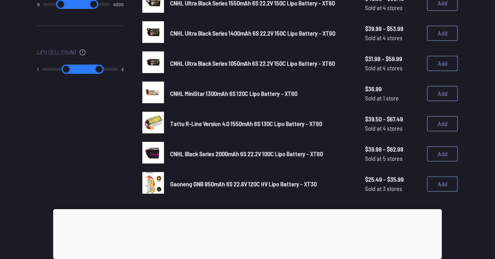
click at [266, 157] on span "CNHL Black Series 2000mAh 6S 22.2V 100C Lipo Battery - XT60" at bounding box center [246, 153] width 153 height 7
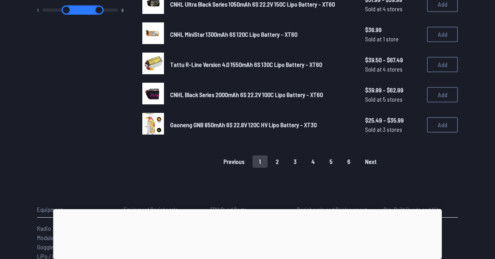
scroll to position [571, 0]
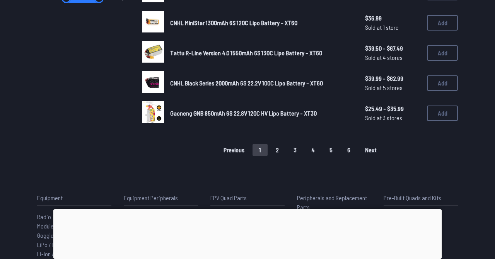
click at [266, 155] on button "1" at bounding box center [260, 150] width 15 height 12
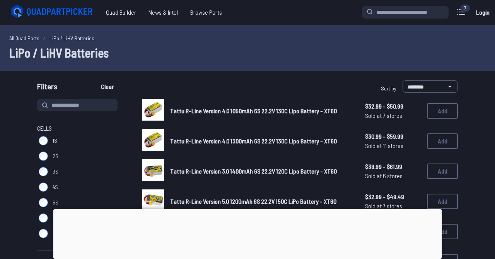
click at [251, 142] on span "Tattu R-Line Version 4.0 1300mAh 6S 22.2V 130C Lipo Battery - XT60" at bounding box center [253, 140] width 167 height 7
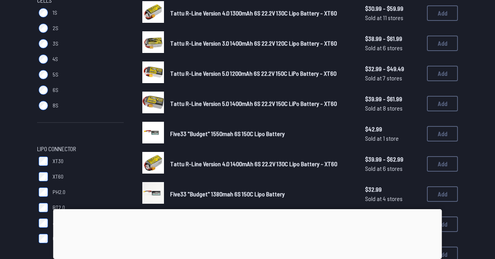
scroll to position [129, 0]
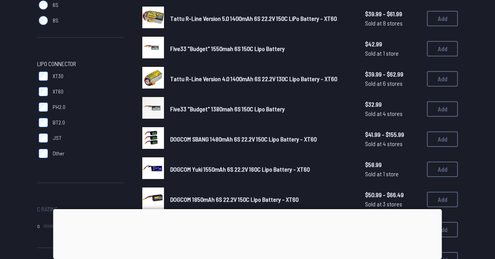
scroll to position [214, 0]
click at [150, 55] on img at bounding box center [153, 47] width 22 height 22
click at [172, 52] on span "Five33 "Budget" 1550mah 6S 150C Lipo Battery" at bounding box center [227, 47] width 114 height 7
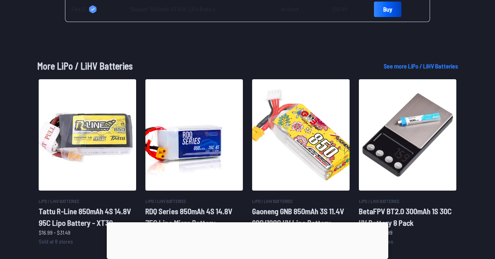
scroll to position [363, 0]
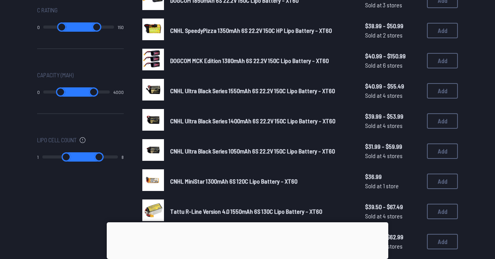
scroll to position [410, 0]
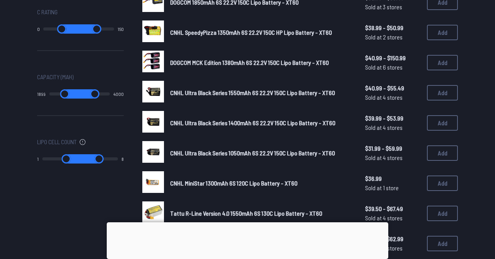
type input "****"
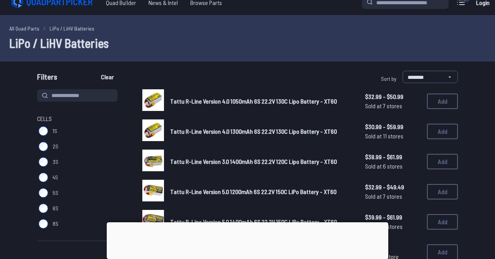
scroll to position [0, 0]
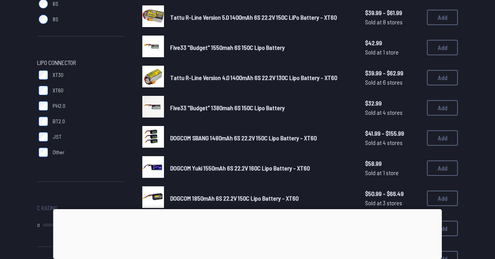
scroll to position [215, 0]
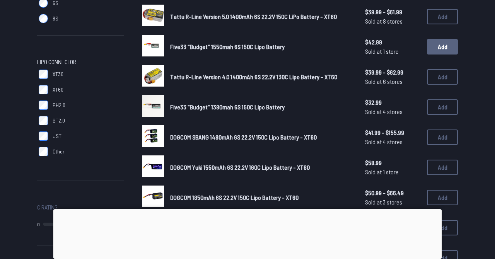
click at [440, 50] on button "Add" at bounding box center [442, 46] width 31 height 15
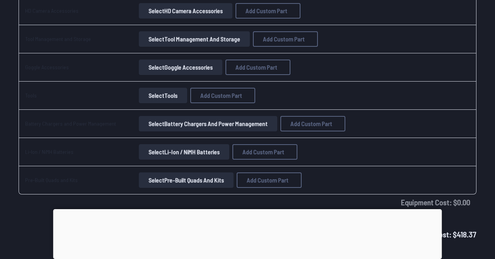
scroll to position [1226, 0]
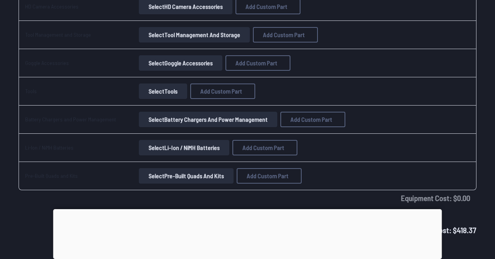
click at [187, 121] on button "Select Battery Chargers and Power Management" at bounding box center [208, 119] width 138 height 15
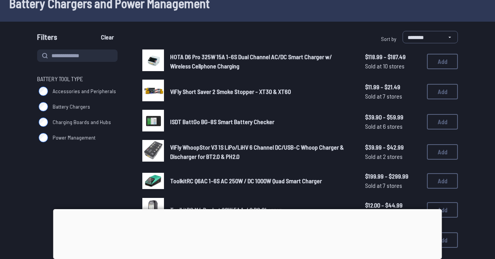
scroll to position [69, 0]
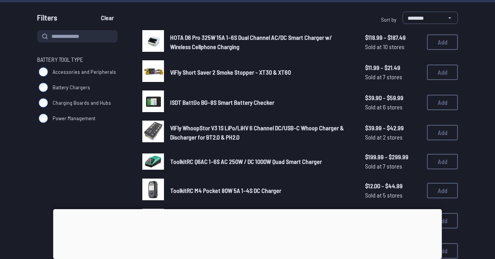
click at [151, 76] on img at bounding box center [153, 71] width 22 height 22
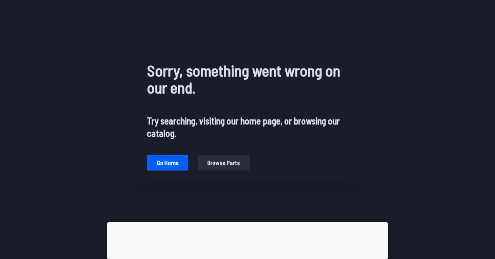
click at [210, 164] on button "Browse parts" at bounding box center [224, 162] width 52 height 15
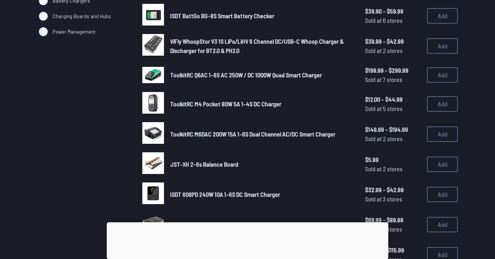
scroll to position [157, 0]
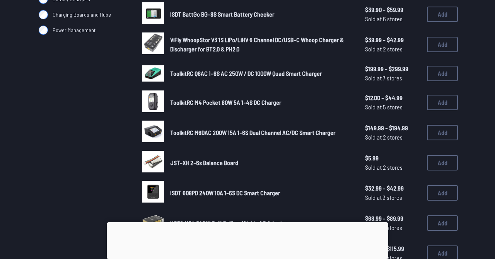
click at [152, 159] on img at bounding box center [153, 162] width 22 height 22
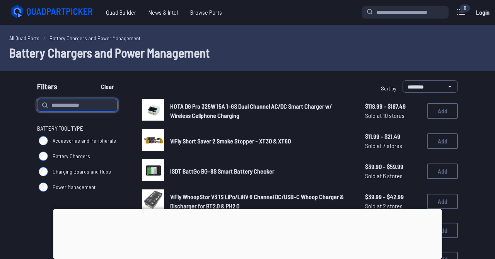
click at [93, 107] on input at bounding box center [77, 105] width 80 height 12
click at [60, 109] on input at bounding box center [77, 105] width 80 height 12
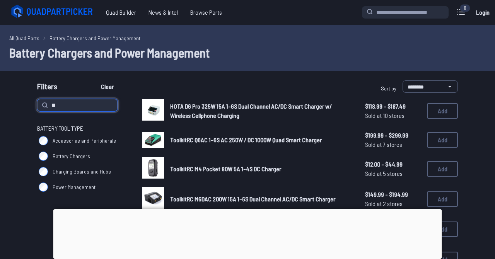
type input "**"
click at [94, 80] on button "Clear" at bounding box center [107, 86] width 26 height 12
type input "**"
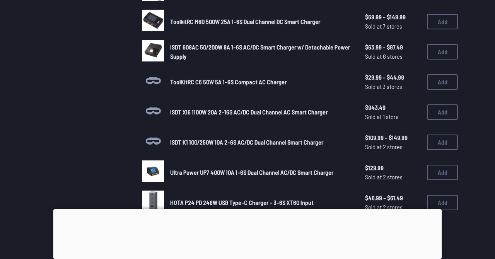
scroll to position [481, 0]
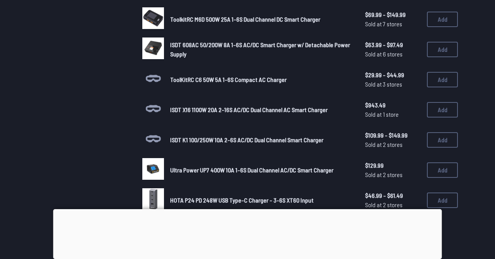
click at [174, 83] on span "ToolKitRC C6 50W 5A 1-6S Compact AC Charger" at bounding box center [228, 79] width 116 height 7
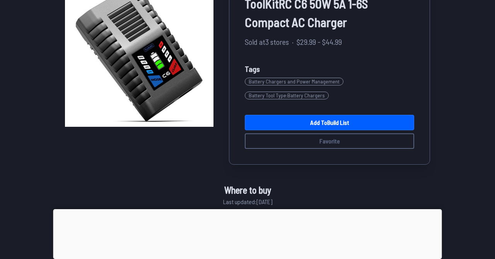
scroll to position [84, 0]
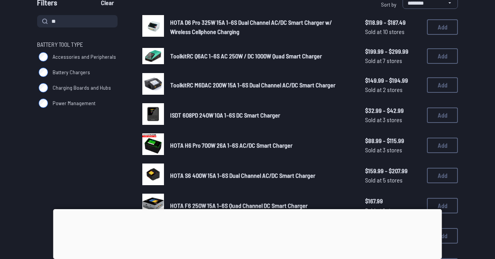
scroll to position [85, 0]
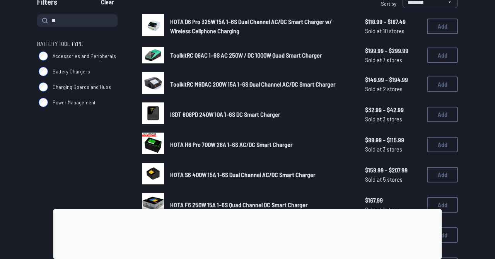
click at [153, 124] on img at bounding box center [153, 114] width 22 height 22
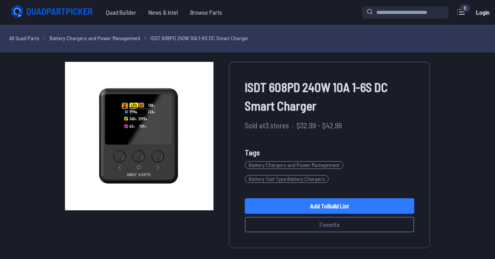
click at [310, 206] on link "Add to Build List" at bounding box center [329, 205] width 169 height 15
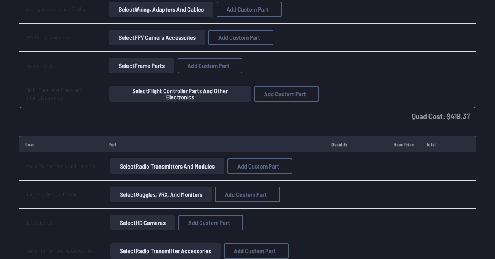
scroll to position [956, 0]
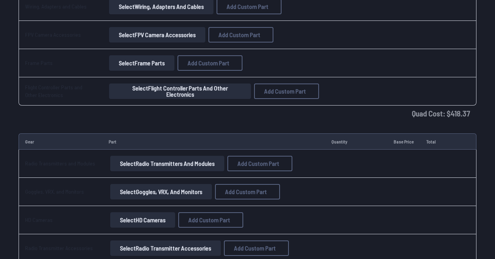
click at [129, 161] on button "Select Radio Transmitters and Modules" at bounding box center [167, 163] width 114 height 15
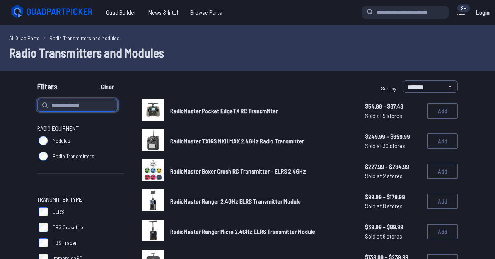
click at [95, 107] on input at bounding box center [77, 105] width 80 height 12
type input "****"
click at [94, 80] on button "Clear" at bounding box center [107, 86] width 26 height 12
type input "****"
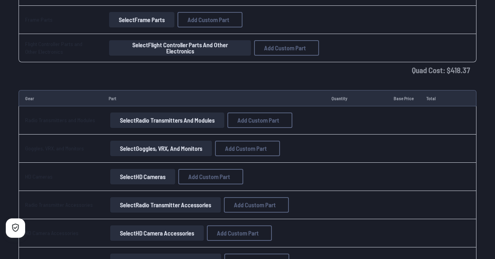
scroll to position [1000, 0]
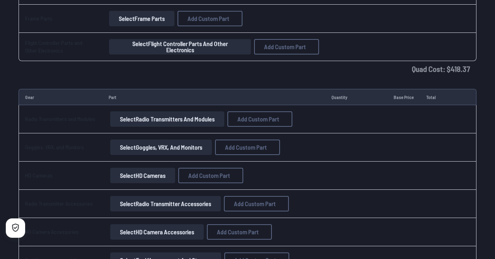
click at [140, 150] on button "Select Goggles, VRX, and Monitors" at bounding box center [161, 147] width 102 height 15
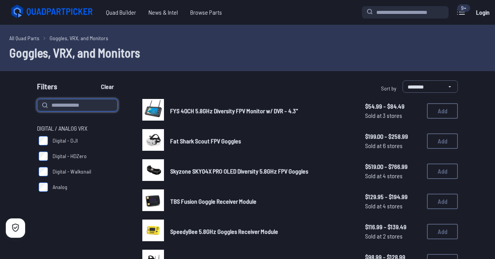
click at [81, 105] on input at bounding box center [77, 105] width 80 height 12
click at [55, 140] on span "Digital - DJI" at bounding box center [65, 141] width 25 height 8
click at [55, 188] on span "Analog" at bounding box center [60, 187] width 15 height 8
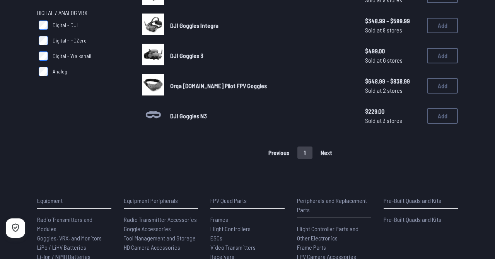
scroll to position [116, 0]
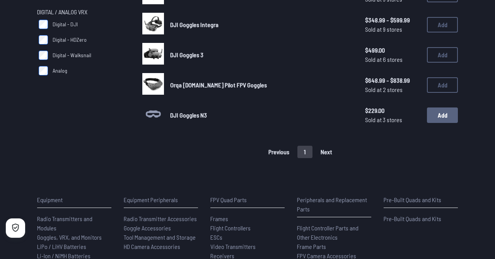
click at [429, 120] on button "Add" at bounding box center [442, 115] width 31 height 15
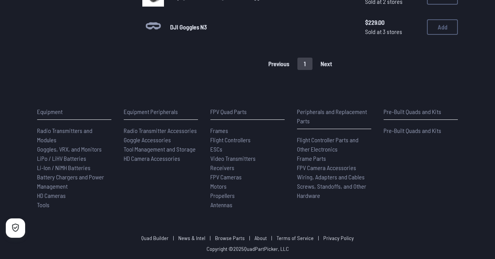
scroll to position [207, 0]
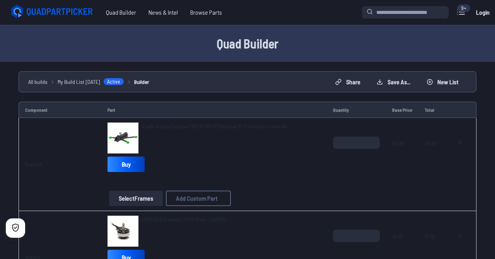
click at [489, 10] on link "Login" at bounding box center [482, 12] width 19 height 15
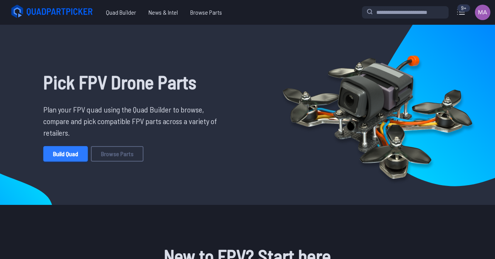
click at [68, 154] on link "Build Quad" at bounding box center [65, 153] width 44 height 15
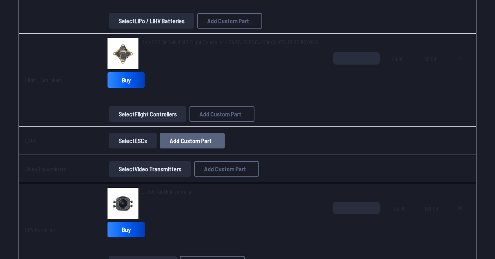
scroll to position [458, 0]
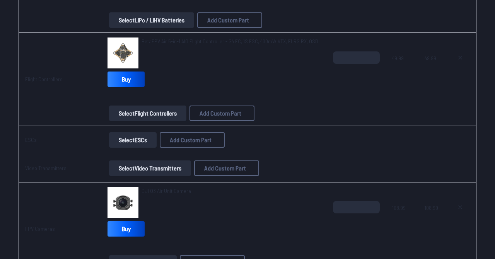
click at [159, 167] on button "Select Video Transmitters" at bounding box center [150, 168] width 82 height 15
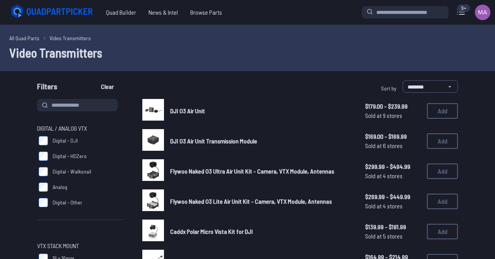
click at [154, 111] on img at bounding box center [153, 110] width 22 height 22
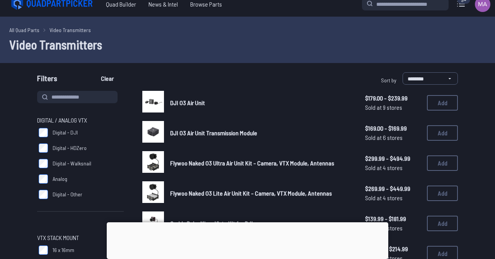
scroll to position [11, 0]
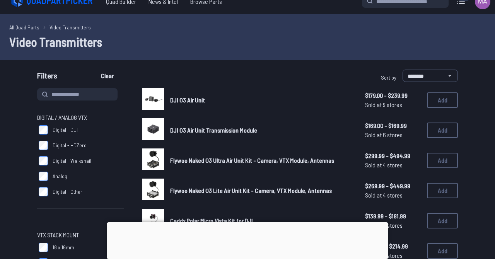
click at [145, 90] on img at bounding box center [153, 99] width 22 height 22
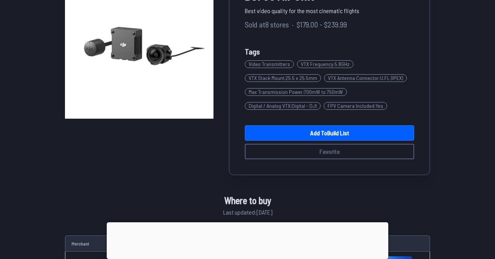
scroll to position [89, 0]
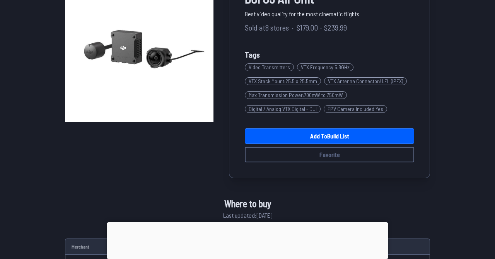
click at [275, 142] on link "Add to Build List" at bounding box center [329, 135] width 169 height 15
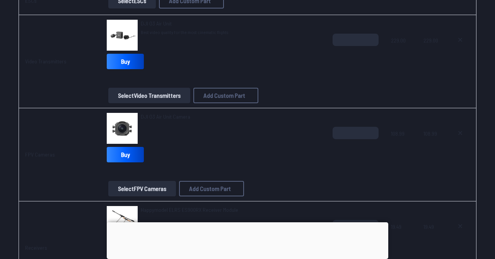
scroll to position [607, 0]
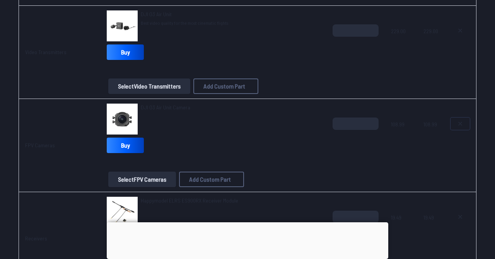
click at [458, 125] on icon at bounding box center [460, 124] width 6 height 6
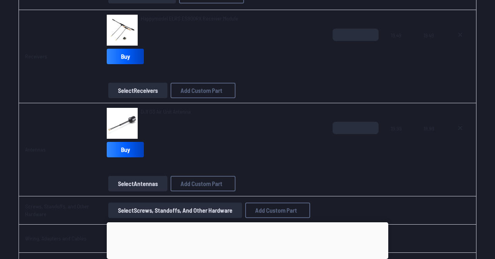
scroll to position [726, 0]
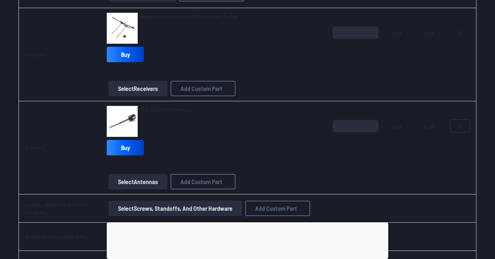
click at [460, 126] on icon at bounding box center [460, 126] width 3 height 3
type textarea "**********"
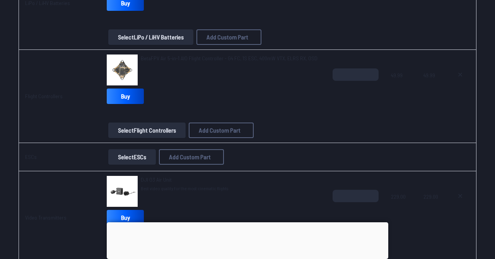
scroll to position [438, 0]
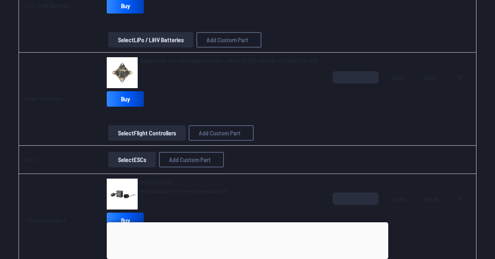
click at [125, 72] on img at bounding box center [122, 72] width 31 height 31
click at [141, 63] on span "BetaFPV Air 5-in-1 AIO Flight Controller - G4 FC, 1S ESC, 400mW VTX, ELRS RX, O…" at bounding box center [229, 61] width 177 height 7
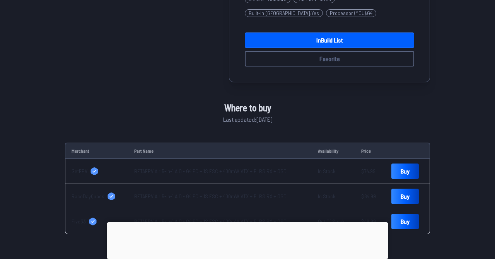
scroll to position [241, 0]
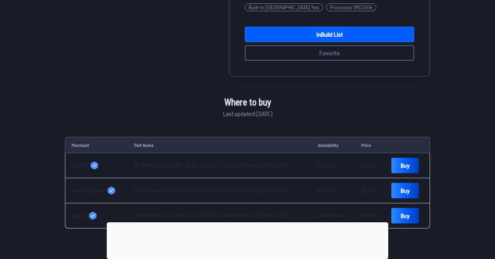
click at [207, 168] on link "BETAFPV Air 5-in-1 AIO - G4 FC + 1S ESC + 400mW VTX + ELRS RX + OSD" at bounding box center [210, 165] width 152 height 7
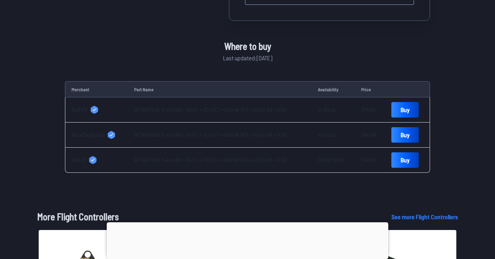
scroll to position [305, 0]
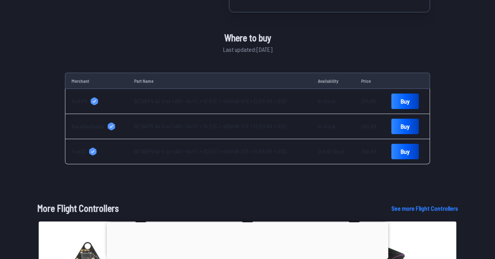
click at [218, 127] on link "BETAFPV Air 5-in-1 AIO - G4 FC + 1S ESC + 400mW VTX + ELRS RX + OSD" at bounding box center [210, 126] width 152 height 7
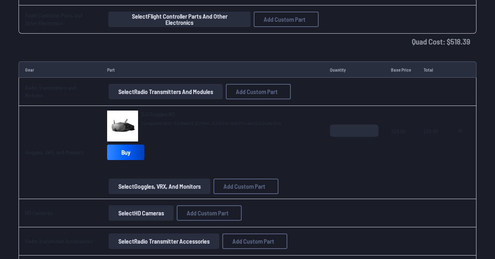
scroll to position [963, 0]
click at [460, 130] on icon at bounding box center [460, 130] width 3 height 3
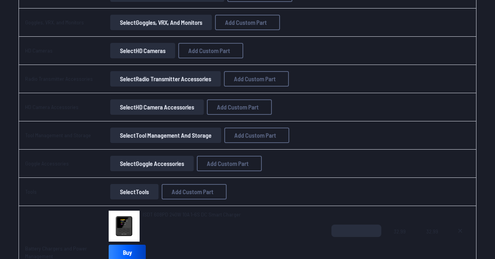
scroll to position [1064, 0]
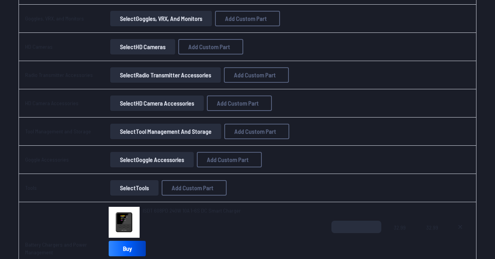
click at [132, 187] on button "Select Tools" at bounding box center [134, 187] width 48 height 15
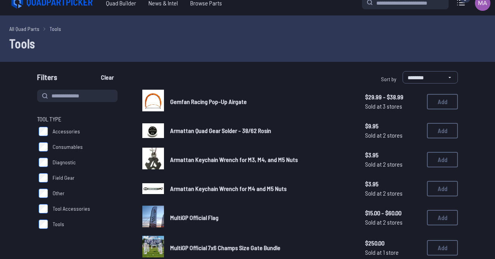
scroll to position [12, 0]
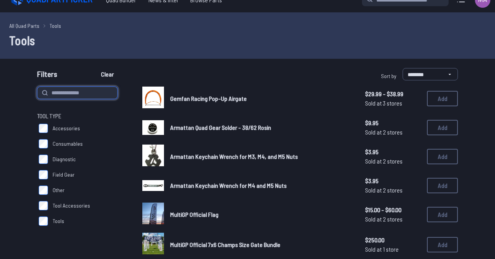
click at [79, 96] on input at bounding box center [77, 93] width 80 height 12
type input "******"
click at [94, 68] on button "Clear" at bounding box center [107, 74] width 26 height 12
type input "******"
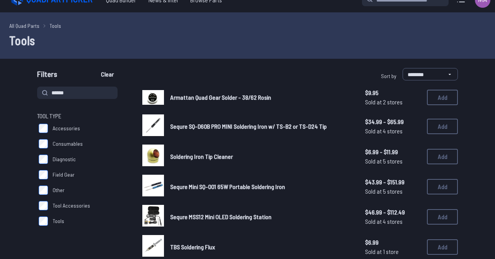
click at [146, 124] on img at bounding box center [153, 125] width 22 height 22
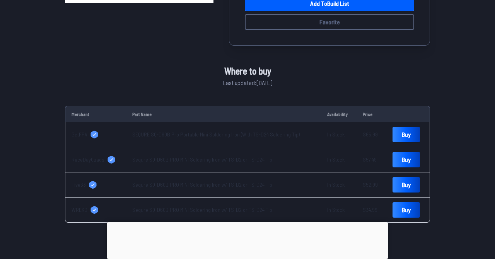
scroll to position [209, 0]
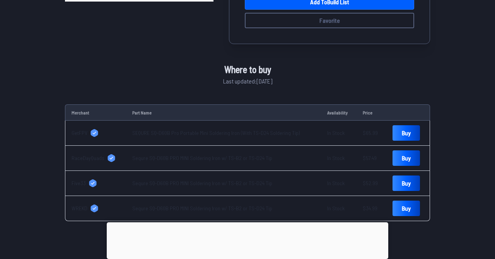
click at [186, 134] on link "SEQURE SQ-D60B Pro Portable Mini Soldering Iron (With TS-D24 Soldering Tip)" at bounding box center [215, 133] width 167 height 7
click at [198, 159] on link "Sequre SQ-D60B PRO MINI Soldering Iron w/ TS-B2 or TS-D24 Tip" at bounding box center [202, 158] width 140 height 7
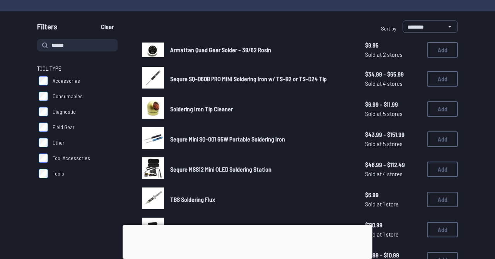
scroll to position [67, 0]
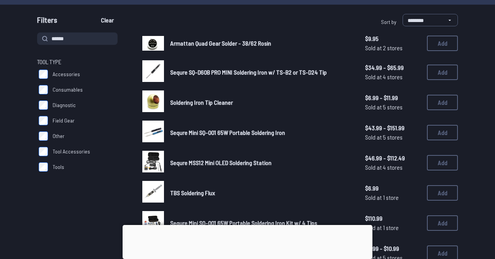
click at [156, 45] on img at bounding box center [153, 43] width 22 height 14
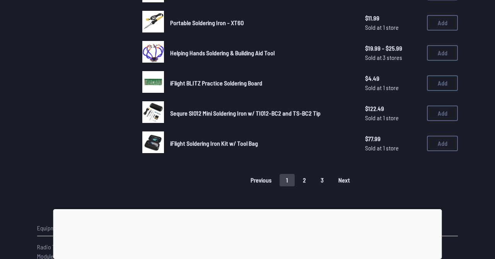
scroll to position [539, 0]
click at [344, 177] on span "Next" at bounding box center [344, 180] width 12 height 6
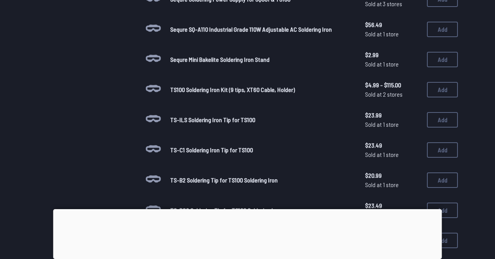
scroll to position [388, 0]
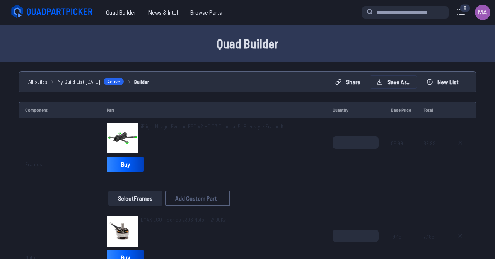
click at [390, 78] on button "Save as..." at bounding box center [393, 82] width 47 height 12
click at [318, 177] on button "Save Build" at bounding box center [313, 171] width 34 height 11
click at [309, 181] on button "Start New Build" at bounding box center [307, 175] width 46 height 11
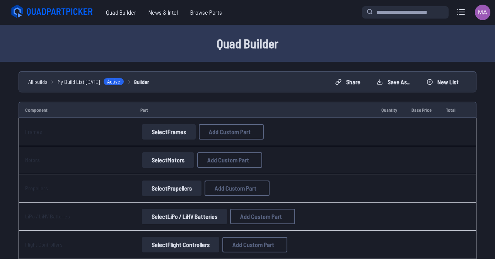
click at [169, 133] on button "Select Frames" at bounding box center [169, 131] width 54 height 15
click at [169, 132] on button "Select Frames" at bounding box center [169, 131] width 54 height 15
click at [176, 133] on button "Select Frames" at bounding box center [169, 131] width 54 height 15
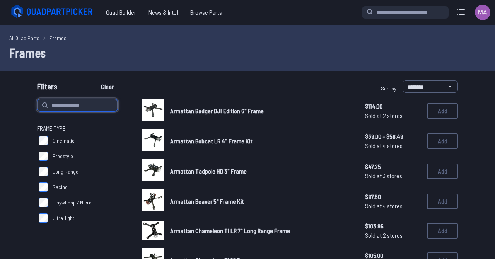
click at [91, 102] on input at bounding box center [77, 105] width 80 height 12
type input "***"
click at [94, 80] on button "Clear" at bounding box center [107, 86] width 26 height 12
type input "***"
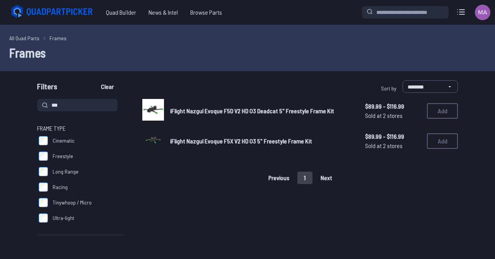
click at [442, 113] on button "Add" at bounding box center [442, 110] width 31 height 15
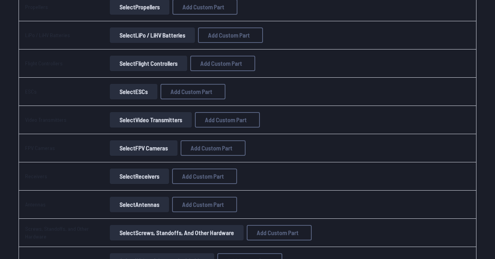
scroll to position [247, 0]
click at [128, 65] on button "Select Flight Controllers" at bounding box center [148, 62] width 77 height 15
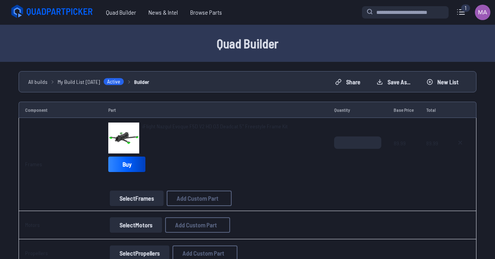
scroll to position [247, 0]
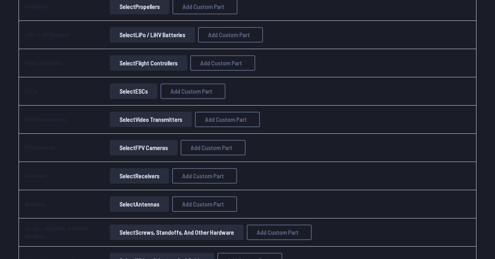
click at [143, 121] on button "Select Video Transmitters" at bounding box center [151, 119] width 82 height 15
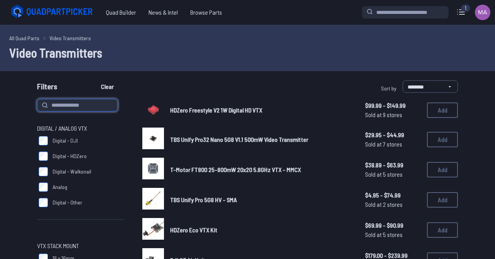
click at [75, 106] on input at bounding box center [77, 105] width 80 height 12
type input "**"
click at [94, 80] on button "Clear" at bounding box center [107, 86] width 26 height 12
type input "**"
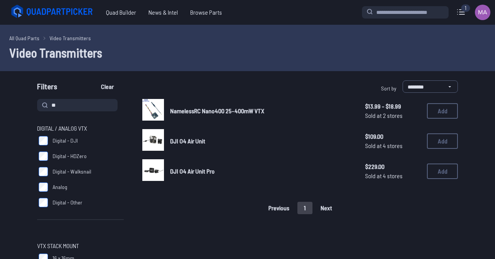
click at [155, 145] on img at bounding box center [153, 140] width 22 height 22
click at [154, 178] on img at bounding box center [153, 170] width 22 height 22
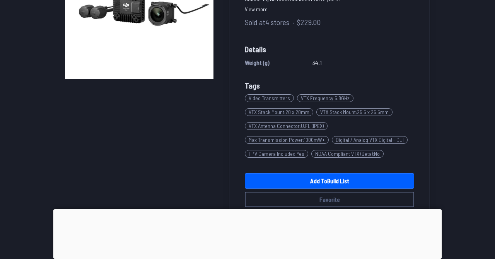
scroll to position [154, 0]
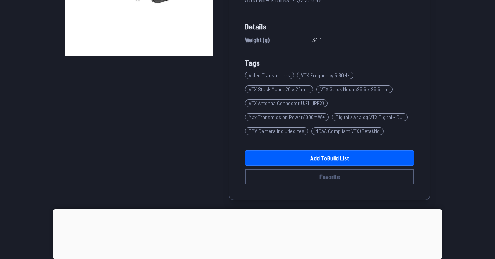
click at [310, 158] on link "Add to Build List" at bounding box center [329, 157] width 169 height 15
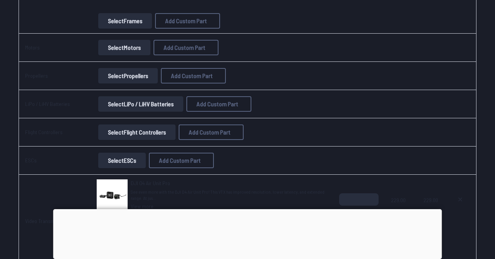
scroll to position [196, 0]
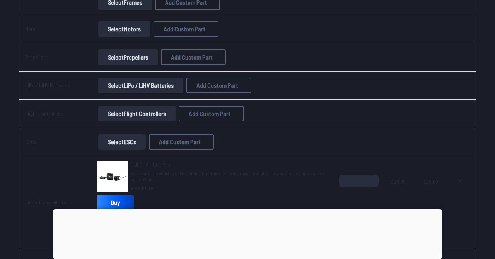
click at [123, 174] on img at bounding box center [112, 176] width 31 height 31
click at [144, 188] on link "View more" at bounding box center [229, 188] width 196 height 8
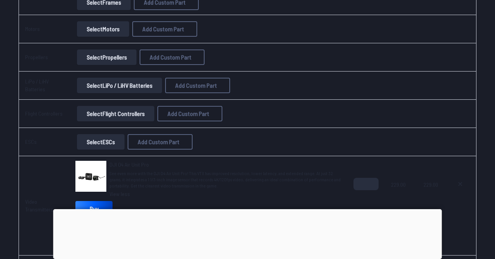
click at [130, 173] on span "See even more with the DJI O4 Air Unit Pro! This VTX has improved resolution, l…" at bounding box center [225, 179] width 232 height 19
click at [97, 171] on img at bounding box center [90, 176] width 31 height 31
click at [97, 173] on img at bounding box center [90, 176] width 31 height 31
click at [98, 172] on img at bounding box center [90, 176] width 31 height 31
click at [97, 173] on img at bounding box center [90, 176] width 31 height 31
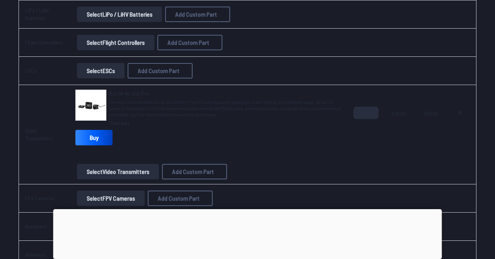
scroll to position [268, 0]
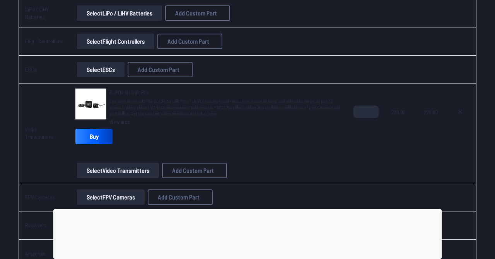
click at [100, 98] on img at bounding box center [90, 104] width 31 height 31
click at [123, 91] on span "DJI O4 Air Unit Pro" at bounding box center [128, 92] width 39 height 7
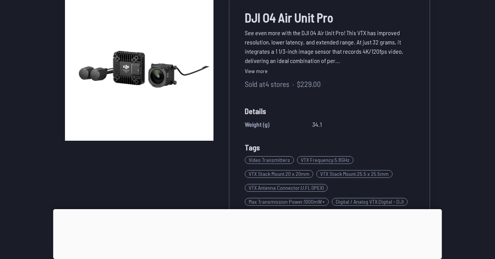
scroll to position [68, 0]
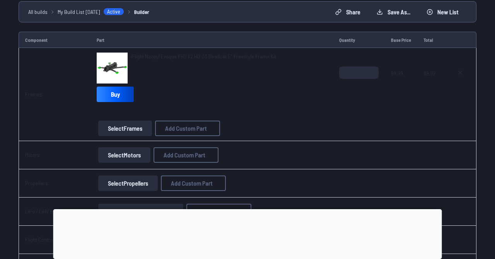
scroll to position [72, 0]
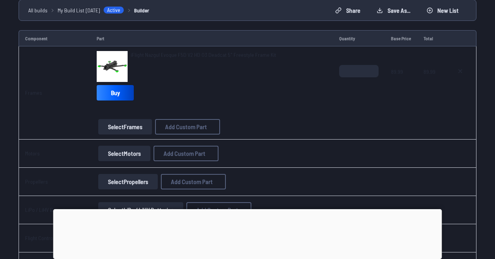
click at [136, 154] on button "Select Motors" at bounding box center [124, 153] width 52 height 15
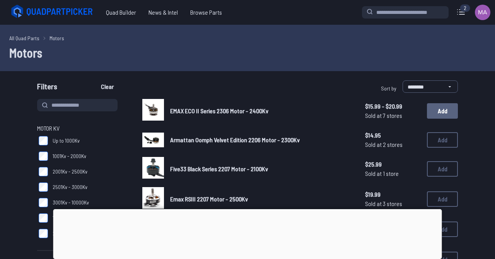
click at [441, 113] on button "Add" at bounding box center [442, 110] width 31 height 15
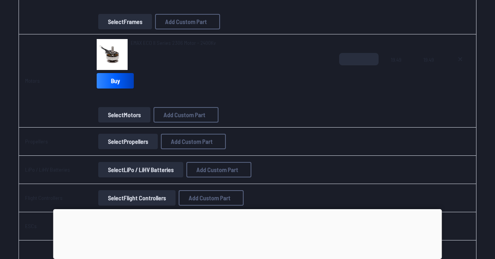
scroll to position [178, 0]
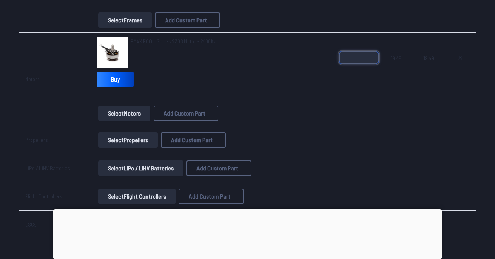
click at [352, 60] on input "*" at bounding box center [358, 57] width 39 height 12
type input "*"
click at [148, 140] on button "Select Propellers" at bounding box center [128, 139] width 60 height 15
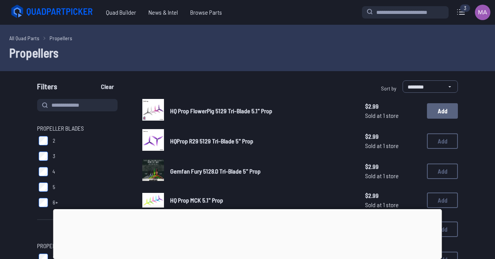
click at [439, 111] on button "Add" at bounding box center [442, 110] width 31 height 15
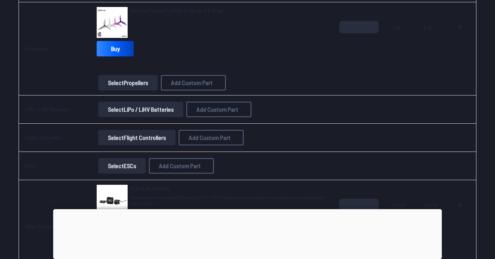
scroll to position [305, 0]
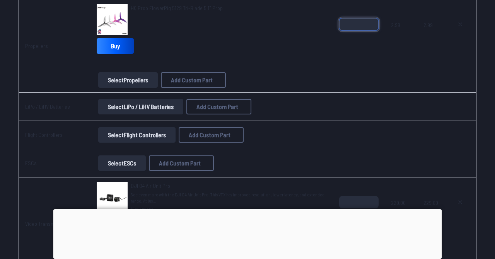
click at [370, 23] on input "*" at bounding box center [358, 24] width 39 height 12
type input "*"
click at [146, 109] on button "Select LiPo / LiHV Batteries" at bounding box center [140, 106] width 85 height 15
click at [173, 107] on button "Select LiPo / LiHV Batteries" at bounding box center [140, 106] width 85 height 15
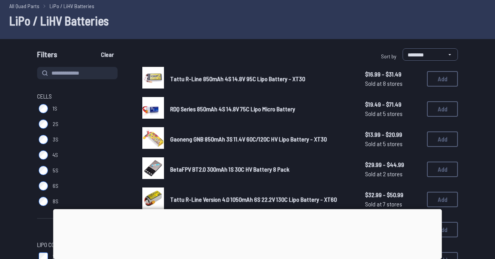
scroll to position [32, 0]
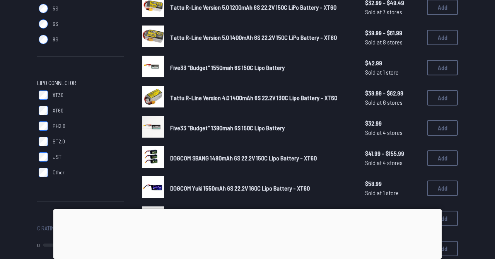
scroll to position [195, 0]
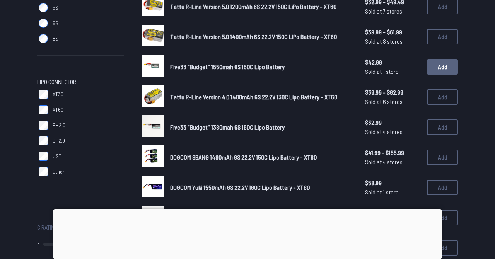
click at [439, 69] on button "Add" at bounding box center [442, 66] width 31 height 15
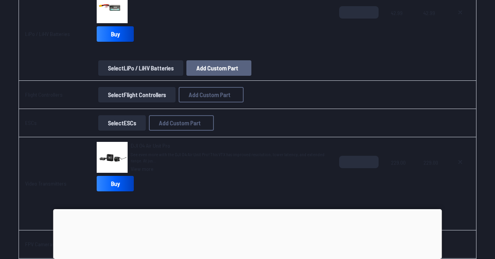
scroll to position [418, 0]
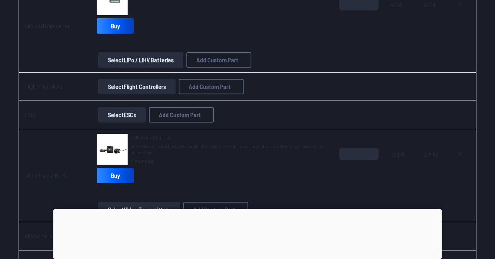
click at [149, 89] on button "Select Flight Controllers" at bounding box center [136, 86] width 77 height 15
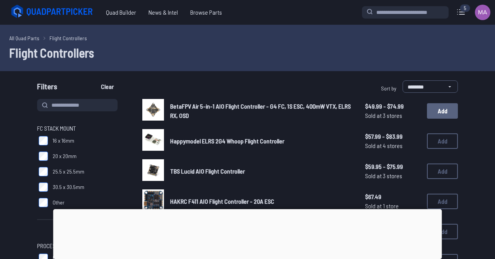
click at [446, 111] on button "Add" at bounding box center [442, 110] width 31 height 15
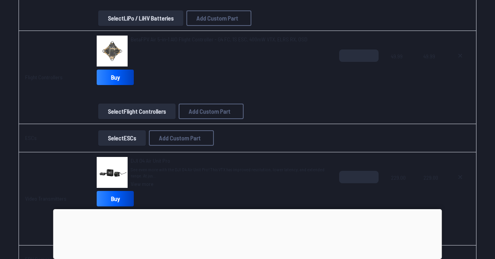
scroll to position [479, 0]
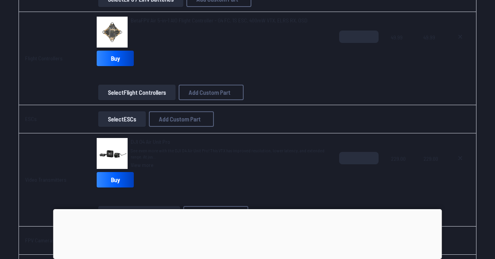
click at [112, 120] on button "Select ESCs" at bounding box center [122, 118] width 48 height 15
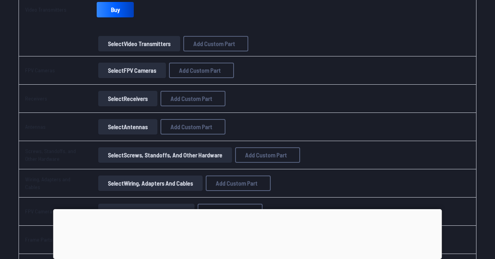
scroll to position [666, 0]
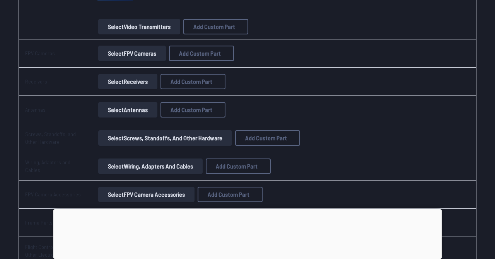
click at [138, 83] on button "Select Receivers" at bounding box center [127, 81] width 59 height 15
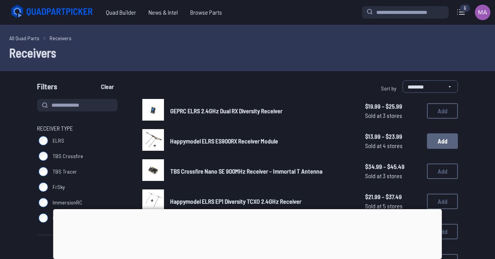
click at [441, 143] on button "Add" at bounding box center [442, 140] width 31 height 15
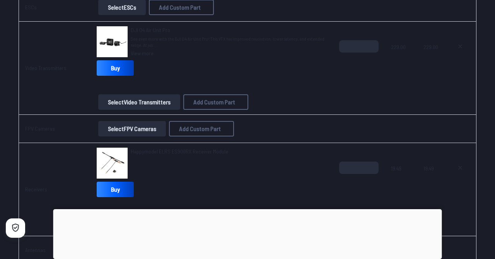
scroll to position [592, 0]
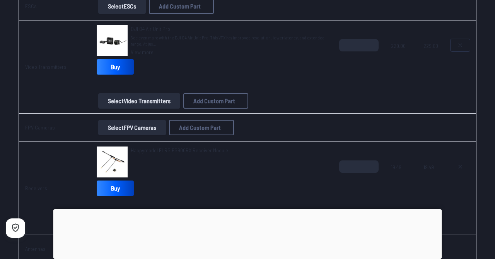
click at [460, 45] on icon at bounding box center [460, 45] width 3 height 3
type textarea "**********"
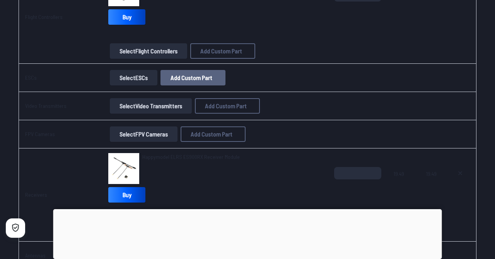
scroll to position [520, 0]
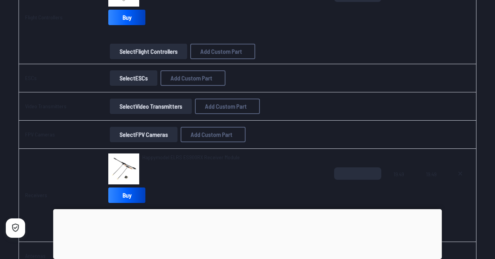
click at [148, 53] on button "Select Flight Controllers" at bounding box center [148, 51] width 77 height 15
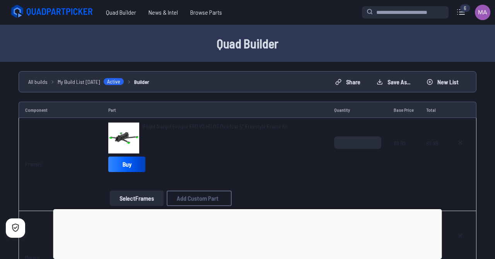
scroll to position [520, 0]
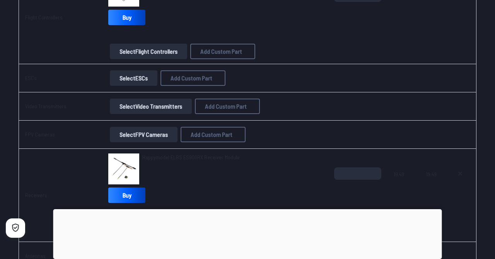
click at [132, 108] on button "Select Video Transmitters" at bounding box center [151, 106] width 82 height 15
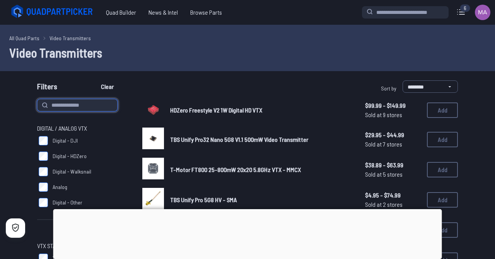
click at [74, 102] on input at bounding box center [77, 105] width 80 height 12
type input "**"
click at [94, 80] on button "Clear" at bounding box center [107, 86] width 26 height 12
type input "**"
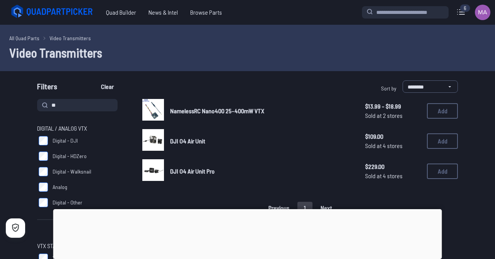
click at [213, 142] on link "DJI O4 Air Unit" at bounding box center [261, 141] width 183 height 9
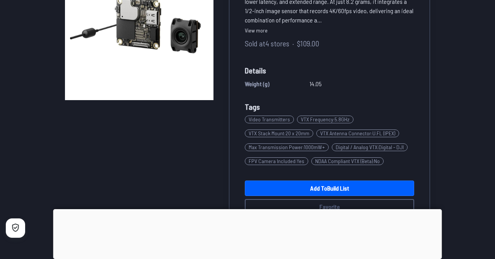
scroll to position [113, 0]
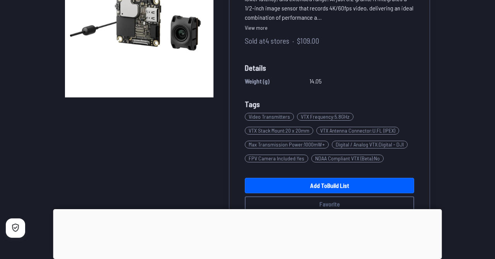
click at [299, 186] on link "Add to Build List" at bounding box center [329, 185] width 169 height 15
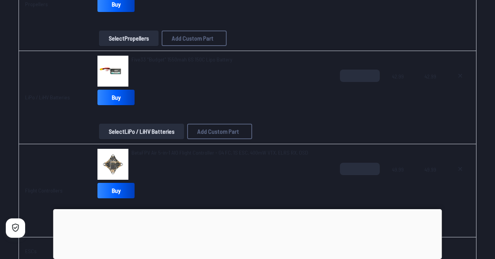
scroll to position [343, 0]
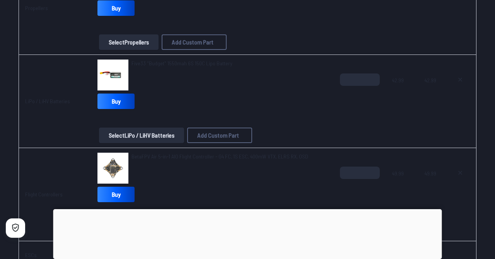
click at [107, 169] on img at bounding box center [112, 168] width 31 height 31
click at [155, 157] on span "BetaFPV Air 5-in-1 AIO Flight Controller - G4 FC, 1S ESC, 400mW VTX, ELRS RX, O…" at bounding box center [220, 156] width 177 height 7
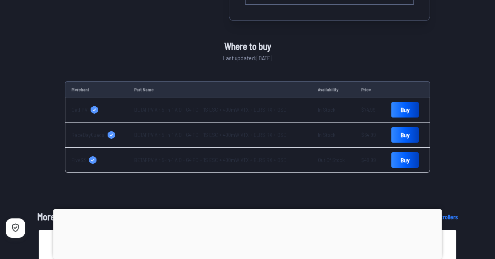
scroll to position [321, 0]
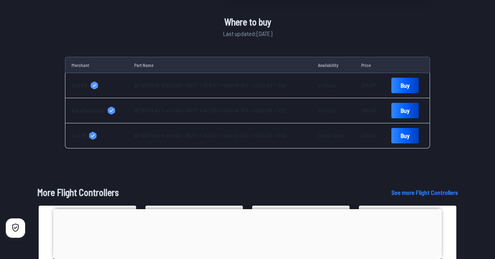
click at [198, 87] on link "BETAFPV Air 5-in-1 AIO - G4 FC + 1S ESC + 400mW VTX + ELRS RX + OSD" at bounding box center [210, 85] width 152 height 7
click at [176, 112] on link "BETAFPV Air 5-in-1 AIO - G4 FC + 1S ESC + 400mW VTX + ELRS RX + OSD" at bounding box center [210, 110] width 152 height 7
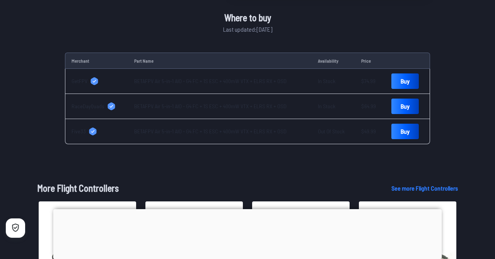
scroll to position [326, 0]
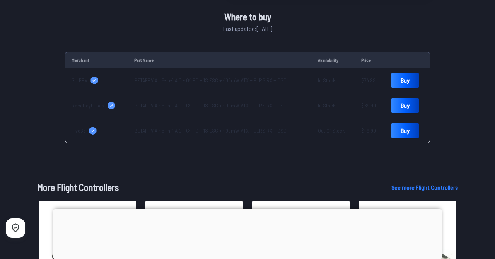
click at [183, 130] on link "BETAFPV Air 5-in-1 AIO - G4 FC + 1S ESC + 400mW VTX + ELRS RX + OSD" at bounding box center [210, 130] width 152 height 7
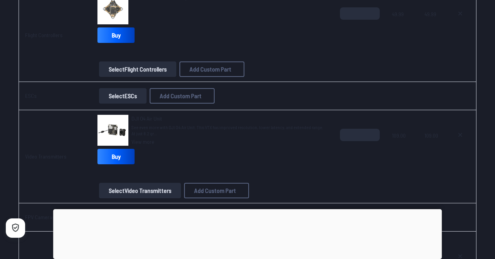
scroll to position [502, 0]
click at [111, 96] on button "Select ESCs" at bounding box center [123, 95] width 48 height 15
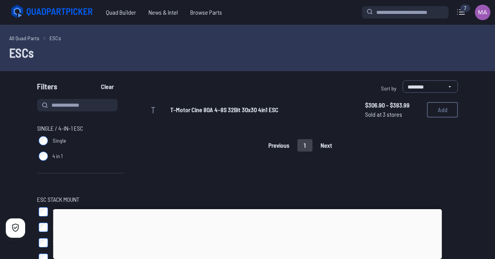
click at [154, 111] on span "T" at bounding box center [153, 109] width 5 height 11
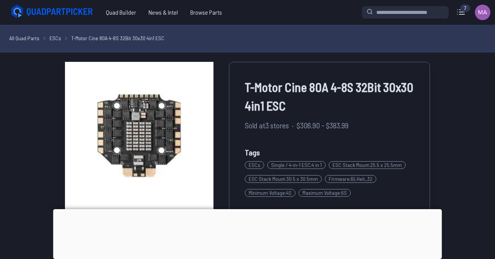
click at [239, 209] on div at bounding box center [247, 209] width 389 height 0
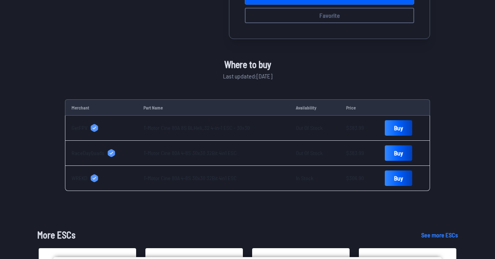
scroll to position [224, 0]
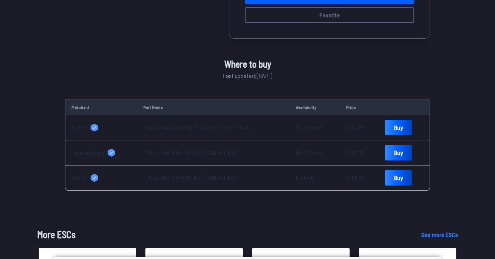
click at [167, 128] on link "T-Motor Cine 80A 8S BLHeli_32 4-in-1 ESC - 30x30" at bounding box center [197, 127] width 106 height 7
click at [205, 151] on link "T-Motor Cine 80A 4-8S 30x30 32Bit 4in1 ESC" at bounding box center [190, 152] width 93 height 7
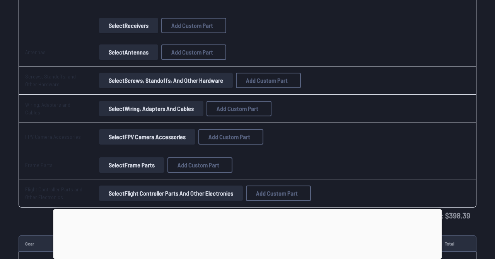
scroll to position [794, 0]
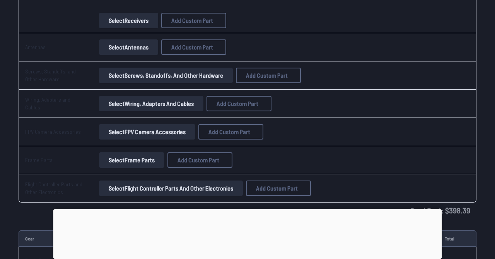
click at [113, 103] on button "Select Wiring, Adapters and Cables" at bounding box center [151, 103] width 104 height 15
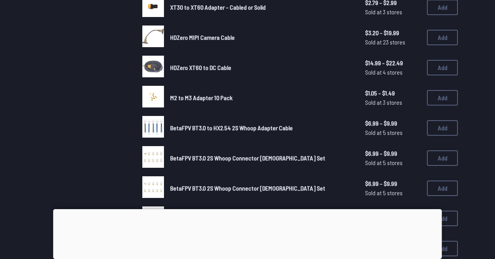
scroll to position [259, 0]
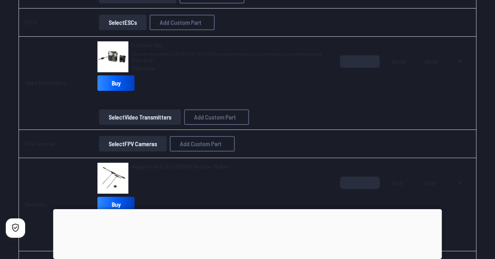
scroll to position [577, 0]
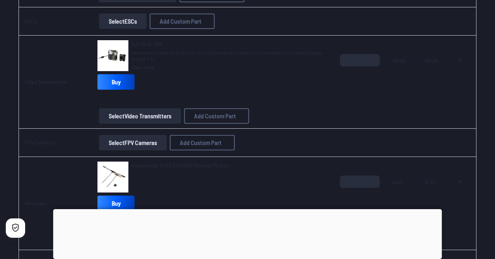
click at [124, 60] on img at bounding box center [112, 55] width 31 height 31
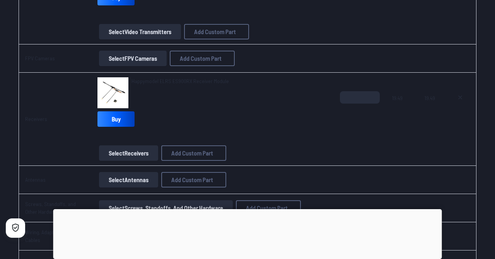
scroll to position [661, 0]
click at [121, 154] on button "Select Receivers" at bounding box center [128, 152] width 59 height 15
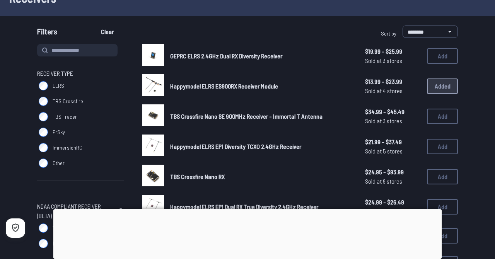
scroll to position [58, 0]
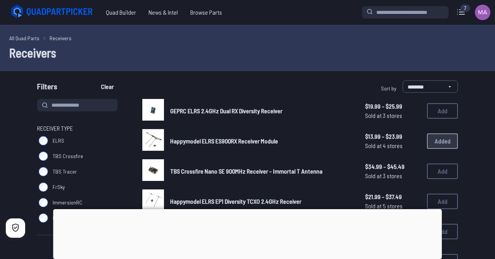
scroll to position [58, 0]
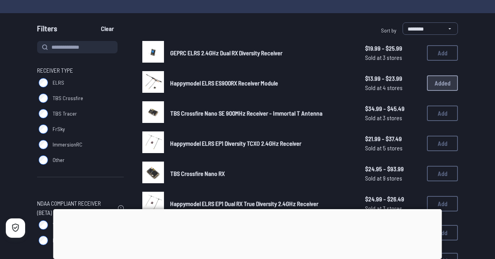
click at [153, 85] on img at bounding box center [153, 82] width 22 height 22
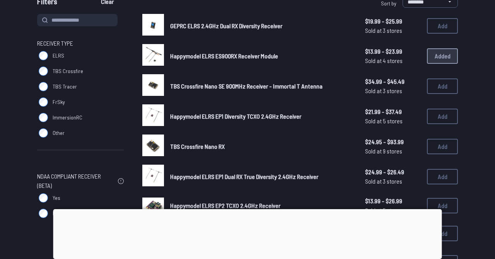
scroll to position [81, 0]
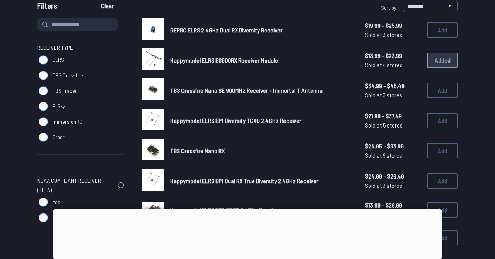
click at [146, 61] on img at bounding box center [153, 59] width 22 height 22
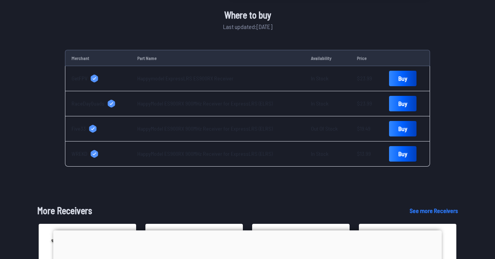
scroll to position [248, 0]
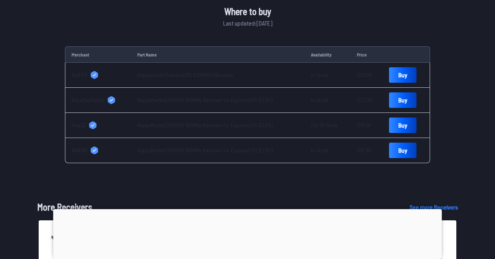
click at [156, 76] on link "Happymodel ExpressLRS ES900RX Receiver" at bounding box center [185, 75] width 96 height 7
click at [162, 91] on td "HappyModel ES900RX 900MHz Receiver for ExpressLRS (ELRS)" at bounding box center [218, 100] width 174 height 25
click at [157, 100] on link "HappyModel ES900RX 900MHz Receiver for ExpressLRS (ELRS)" at bounding box center [204, 100] width 135 height 7
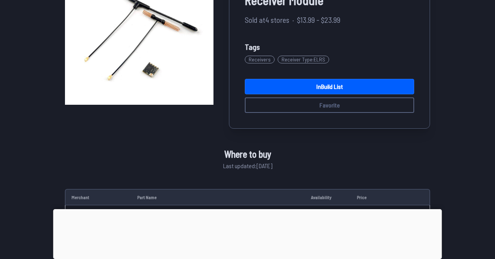
scroll to position [0, 0]
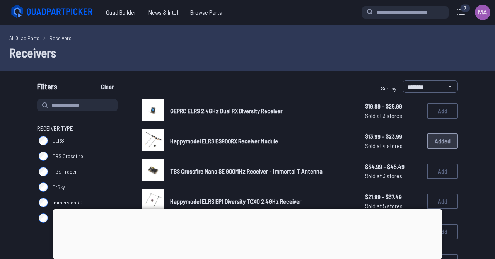
click at [49, 130] on span "Receiver Type" at bounding box center [55, 128] width 36 height 9
click at [46, 137] on label "ELRS" at bounding box center [80, 140] width 87 height 15
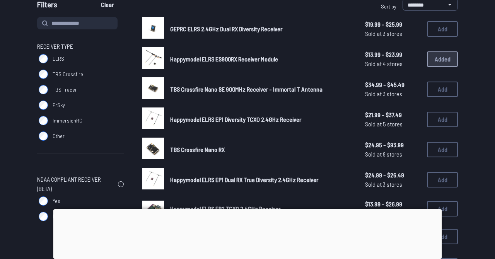
scroll to position [82, 0]
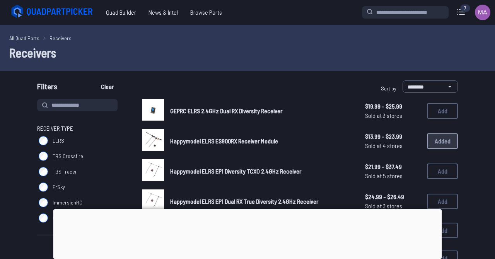
click at [148, 112] on img at bounding box center [153, 110] width 22 height 22
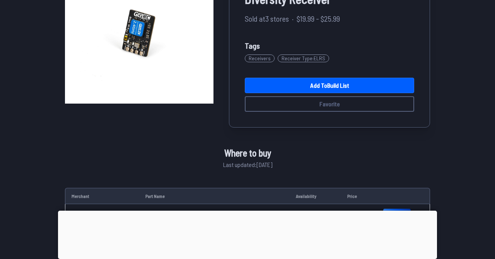
scroll to position [106, 0]
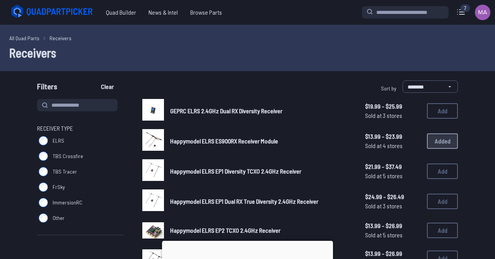
scroll to position [82, 0]
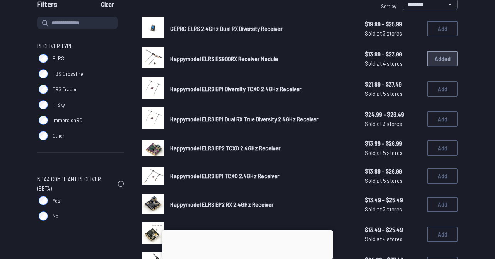
scroll to position [661, 0]
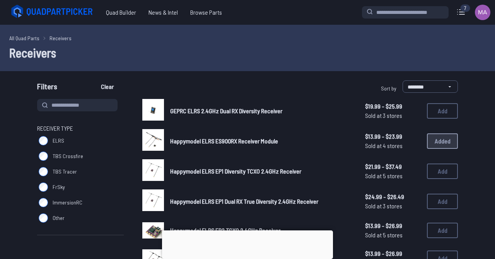
scroll to position [113, 0]
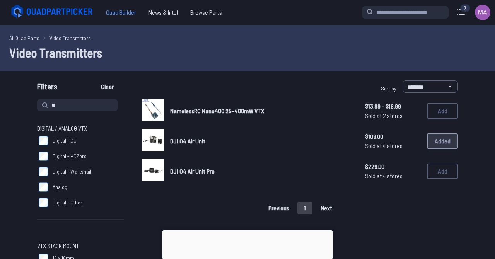
click at [124, 14] on span "Quad Builder" at bounding box center [121, 12] width 43 height 15
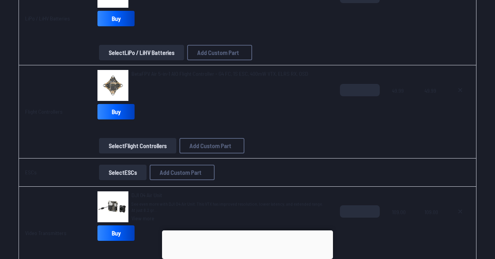
scroll to position [424, 0]
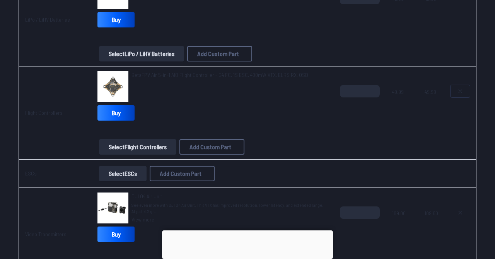
click at [460, 93] on icon at bounding box center [460, 91] width 6 height 6
type textarea "**********"
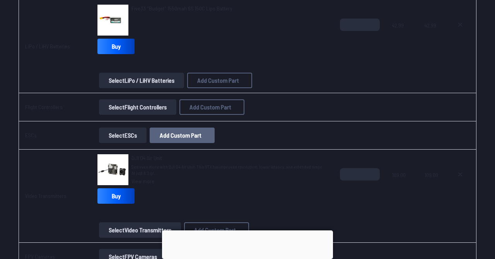
scroll to position [392, 0]
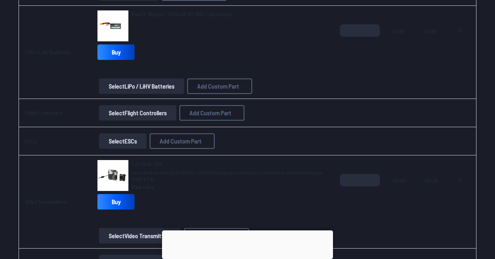
click at [139, 112] on button "Select Flight Controllers" at bounding box center [137, 112] width 77 height 15
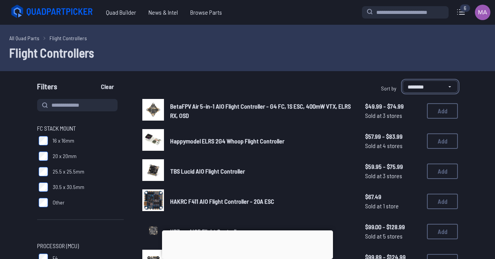
click at [405, 87] on select "**********" at bounding box center [430, 86] width 55 height 12
click at [95, 105] on input at bounding box center [77, 105] width 80 height 12
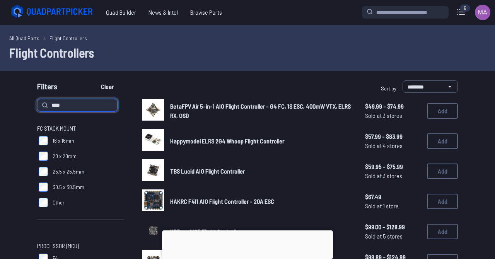
type input "****"
click at [94, 80] on button "Clear" at bounding box center [107, 86] width 26 height 12
type input "****"
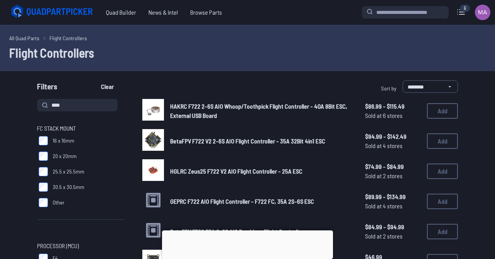
click at [154, 140] on img at bounding box center [153, 140] width 22 height 22
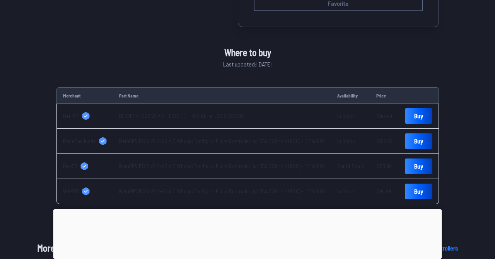
scroll to position [236, 0]
click at [207, 117] on link "BETAFPV F722 V2 AIO - F722 FC + 35A BLHeli_32 2-6S ESC" at bounding box center [181, 115] width 125 height 7
click at [135, 141] on link "BetaFPV F722 V2 2-6S AIO Whoop/Toothpick Flight Controller (w/ 35A 32Bit 4in1 E…" at bounding box center [222, 140] width 206 height 7
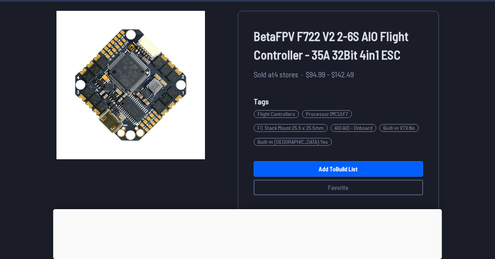
scroll to position [0, 0]
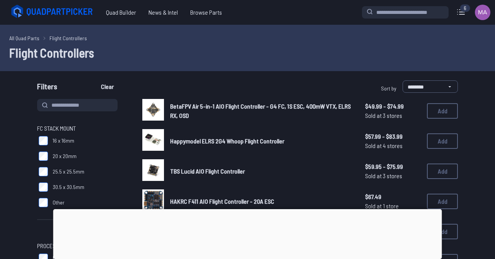
scroll to position [392, 0]
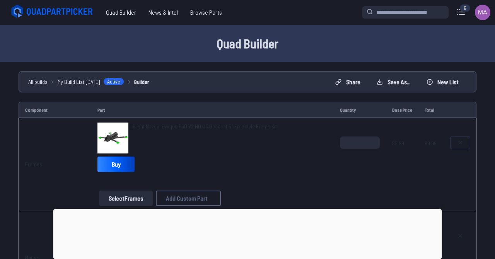
click at [462, 143] on icon at bounding box center [460, 143] width 6 height 6
type textarea "**********"
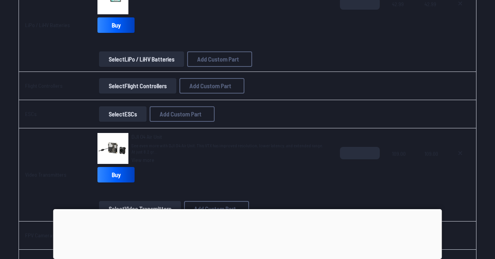
scroll to position [361, 0]
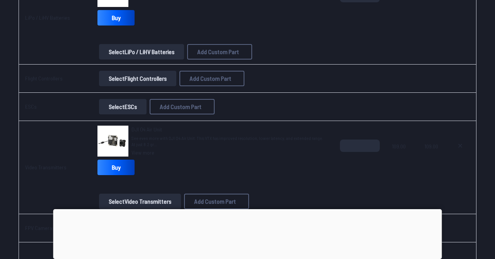
click at [128, 106] on button "Select ESCs" at bounding box center [123, 106] width 48 height 15
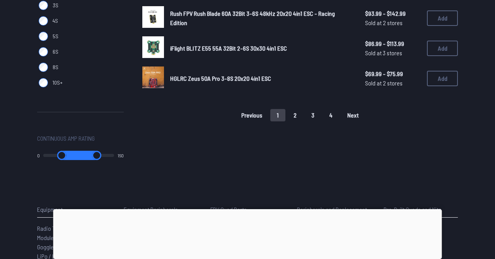
scroll to position [616, 0]
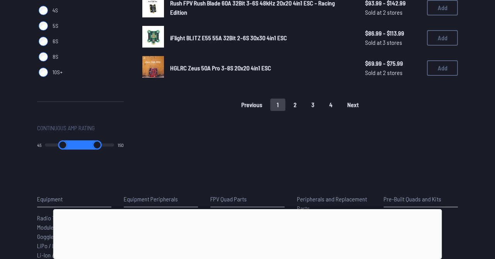
type input "**"
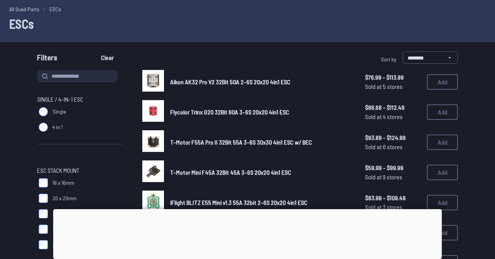
scroll to position [31, 0]
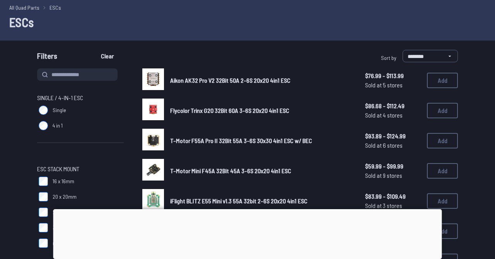
click at [163, 78] on img at bounding box center [153, 79] width 22 height 22
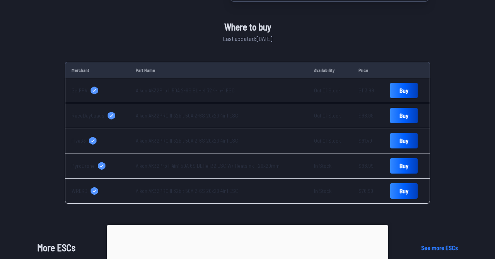
scroll to position [284, 0]
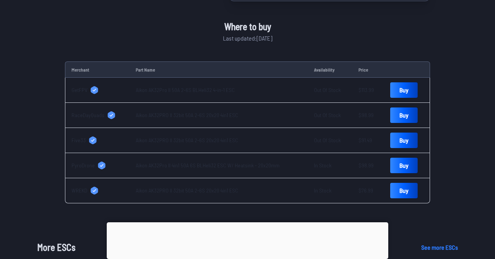
click at [137, 113] on link "Aikon AK32PRO II 32bit 50A 2-6S 20x20 4in1 ESC" at bounding box center [187, 115] width 103 height 7
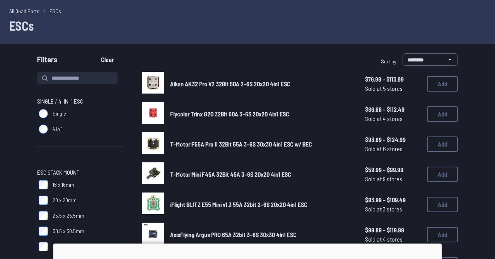
scroll to position [27, 0]
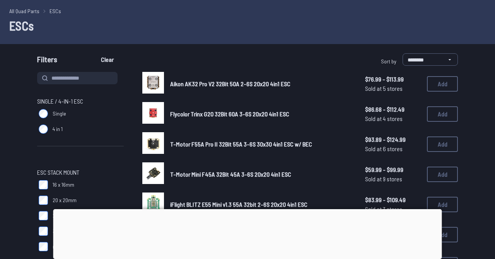
scroll to position [361, 0]
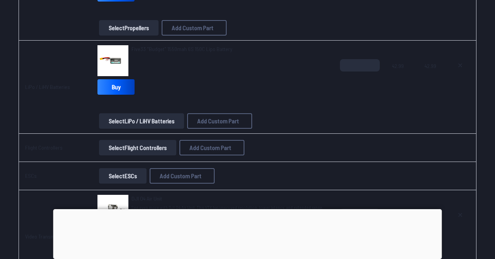
scroll to position [295, 0]
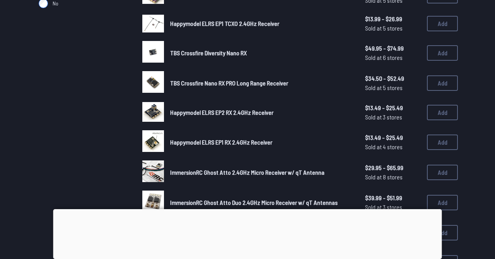
click at [123, 144] on div "Receiver Type ELRS TBS Crossfire TBS Tracer FrSky ImmersionRC Other NDAA Compli…" at bounding box center [80, 115] width 87 height 623
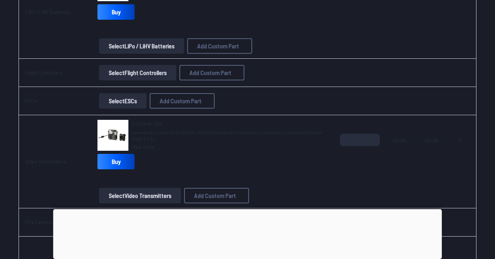
scroll to position [351, 0]
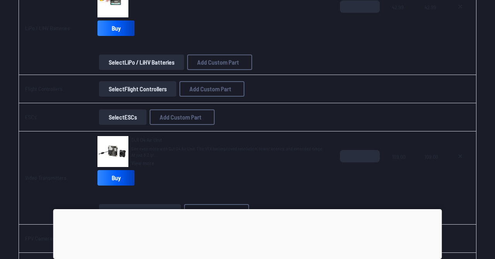
click at [120, 91] on button "Select Flight Controllers" at bounding box center [137, 88] width 77 height 15
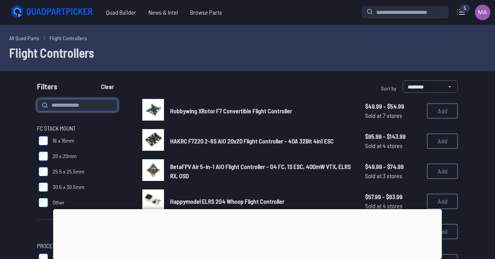
click at [77, 104] on input at bounding box center [77, 105] width 80 height 12
type input "*****"
click at [94, 80] on button "Clear" at bounding box center [107, 86] width 26 height 12
type input "*****"
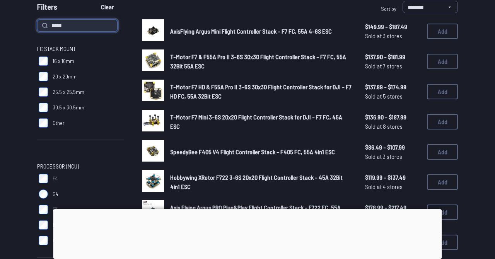
scroll to position [85, 0]
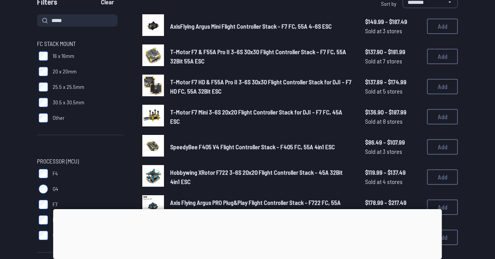
click at [153, 149] on img at bounding box center [153, 146] width 22 height 22
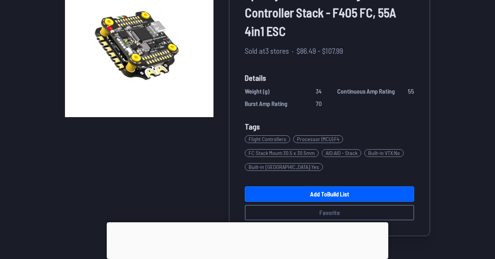
scroll to position [94, 0]
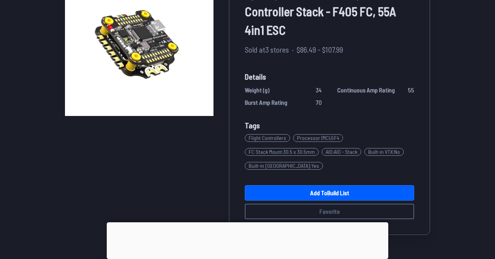
click at [303, 189] on link "Add to Build List" at bounding box center [329, 192] width 169 height 15
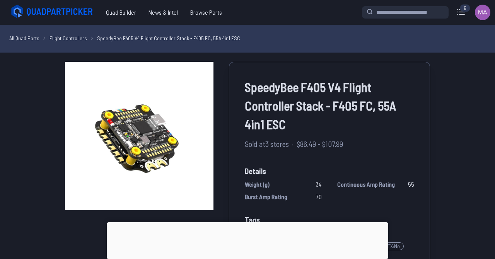
scroll to position [94, 0]
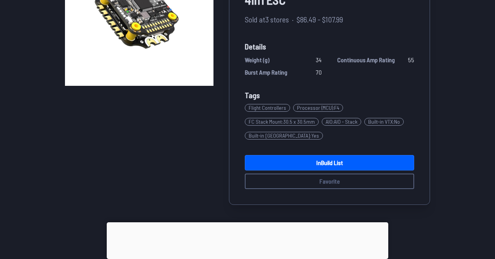
scroll to position [94, 0]
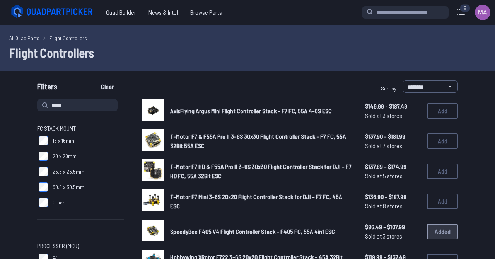
scroll to position [176, 0]
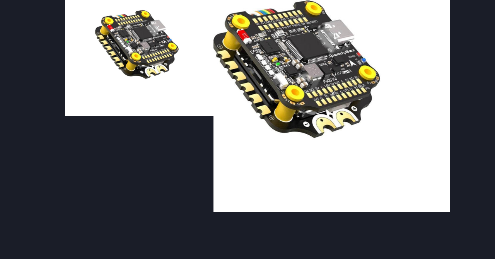
scroll to position [94, 0]
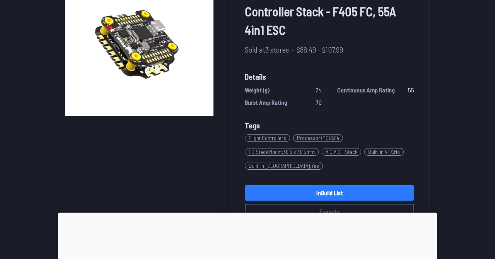
click at [289, 198] on link "In Build List" at bounding box center [329, 192] width 169 height 15
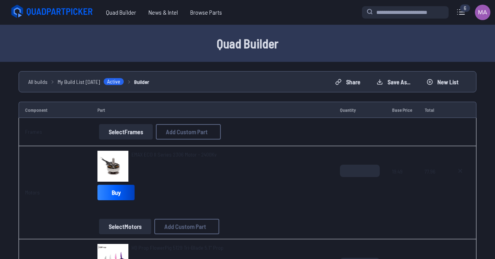
click at [142, 131] on button "Select Frames" at bounding box center [126, 131] width 54 height 15
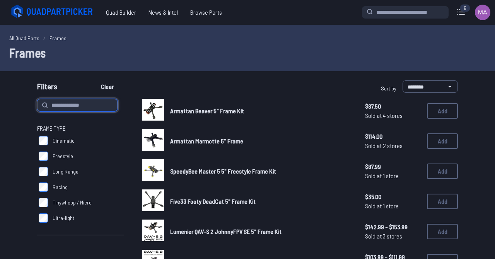
click at [110, 99] on input at bounding box center [77, 105] width 80 height 12
type input "***"
click at [94, 80] on button "Clear" at bounding box center [107, 86] width 26 height 12
type input "***"
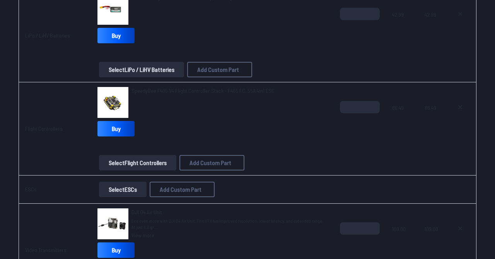
scroll to position [342, 0]
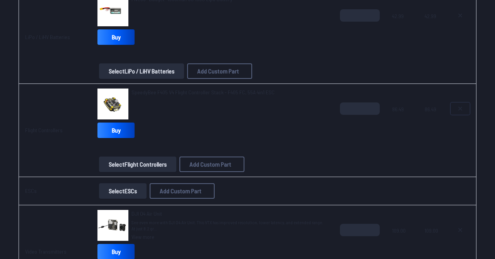
click at [460, 109] on icon at bounding box center [460, 109] width 6 height 6
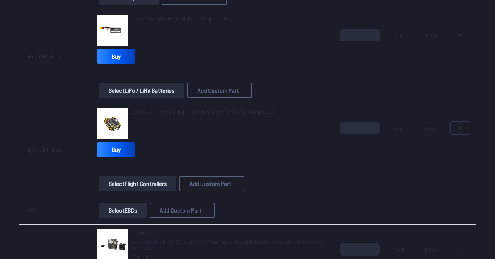
scroll to position [320, 0]
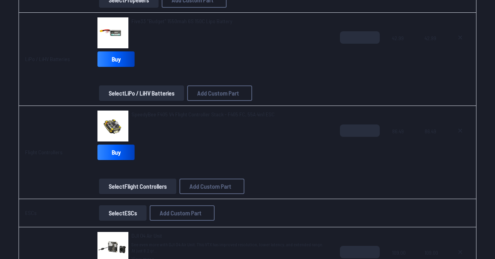
type textarea "**********"
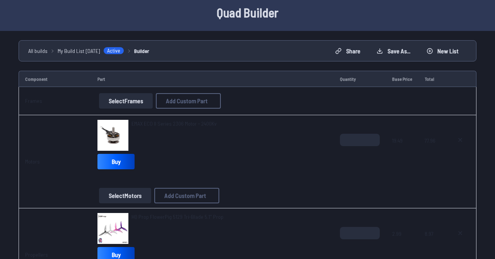
scroll to position [30, 0]
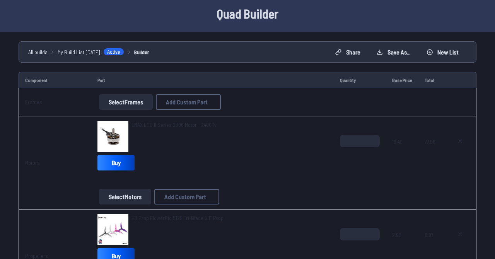
click at [128, 100] on button "Select Frames" at bounding box center [126, 101] width 54 height 15
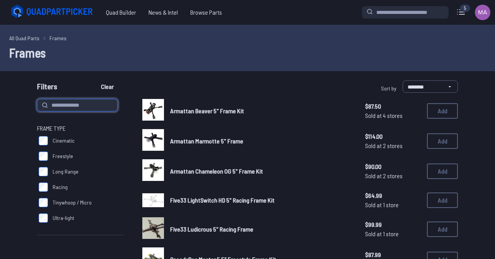
click at [95, 104] on input at bounding box center [77, 105] width 80 height 12
type input "***"
click at [94, 80] on button "Clear" at bounding box center [107, 86] width 26 height 12
type input "***"
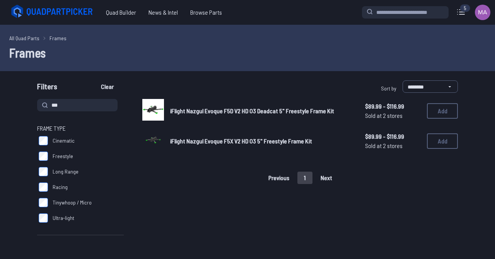
click at [441, 114] on button "Add" at bounding box center [442, 110] width 31 height 15
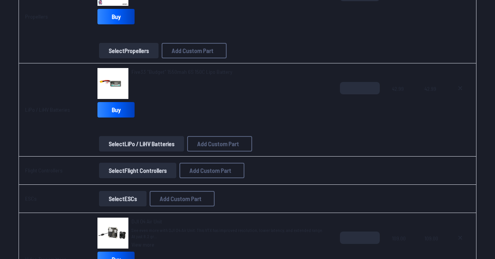
scroll to position [338, 0]
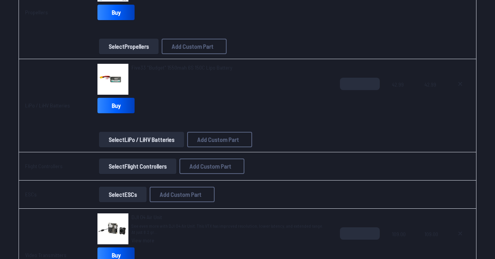
click at [139, 167] on button "Select Flight Controllers" at bounding box center [137, 166] width 77 height 15
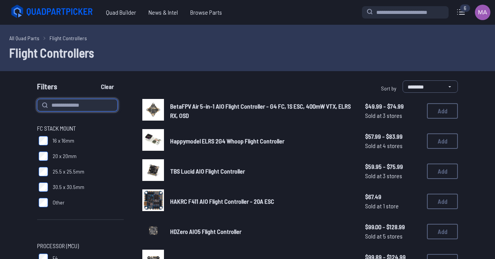
click at [77, 105] on input at bounding box center [77, 105] width 80 height 12
type input "*****"
click at [94, 80] on button "Clear" at bounding box center [107, 86] width 26 height 12
type input "*****"
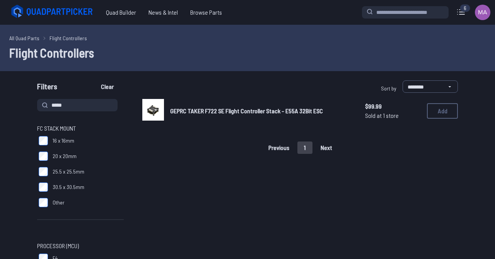
click at [155, 103] on img at bounding box center [153, 110] width 22 height 22
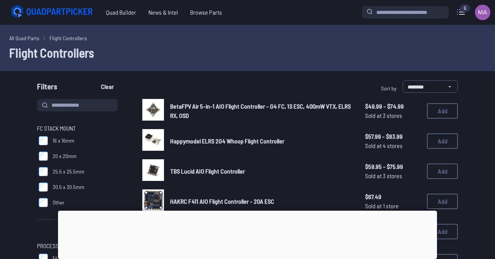
click at [156, 106] on img at bounding box center [153, 110] width 22 height 22
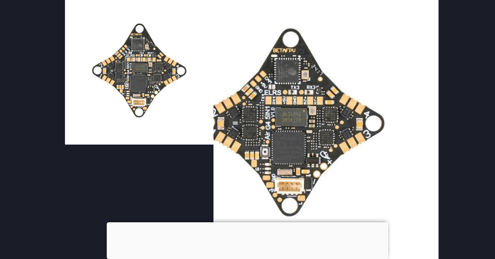
scroll to position [66, 0]
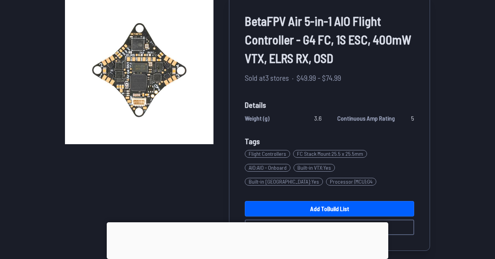
click at [282, 208] on link "Add to Build List" at bounding box center [329, 208] width 169 height 15
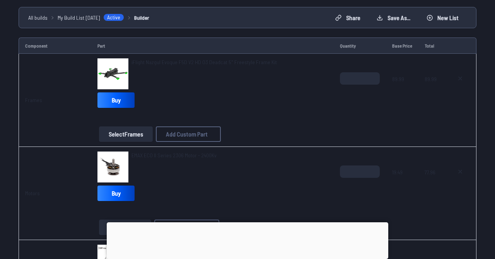
scroll to position [64, 0]
click at [139, 137] on button "Select Frames" at bounding box center [126, 134] width 54 height 15
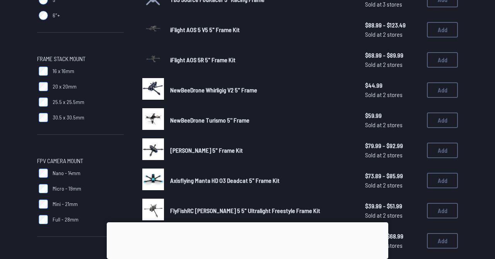
scroll to position [326, 0]
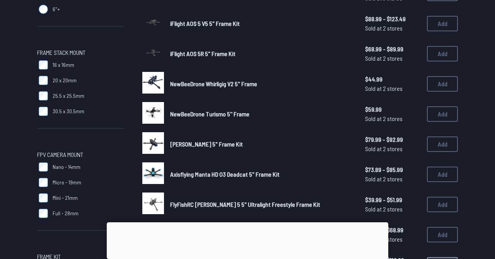
click at [76, 98] on span "25.5 x 25.5mm" at bounding box center [69, 96] width 32 height 8
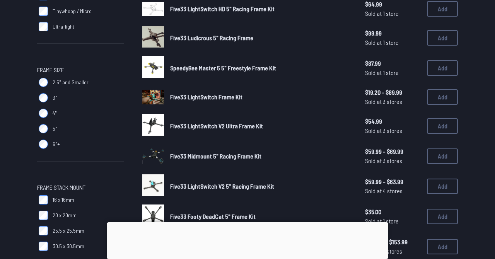
scroll to position [202, 0]
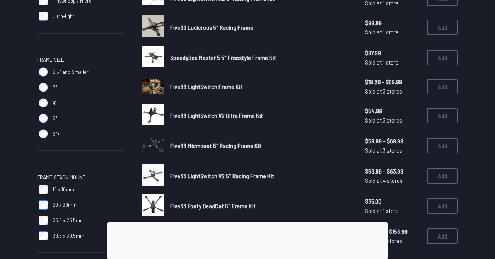
click at [55, 118] on span "5"" at bounding box center [55, 118] width 5 height 8
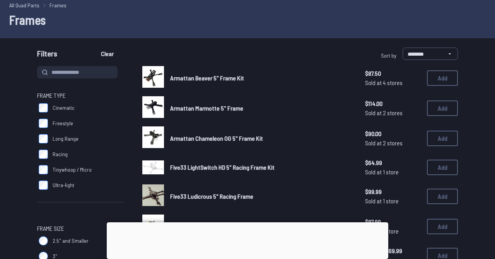
scroll to position [32, 0]
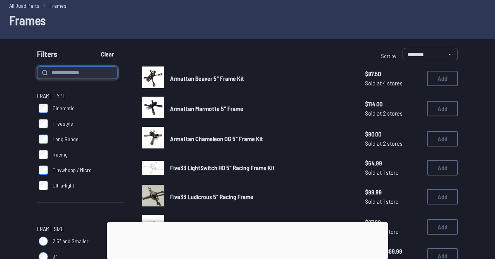
click at [72, 73] on input at bounding box center [77, 73] width 80 height 12
type input "*******"
click at [94, 48] on button "Clear" at bounding box center [107, 54] width 26 height 12
type input "*******"
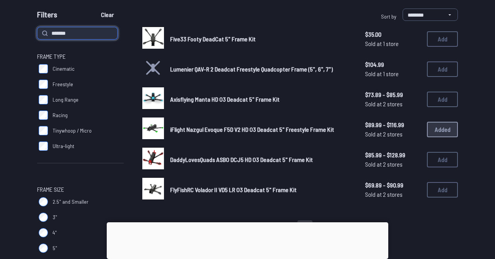
scroll to position [86, 0]
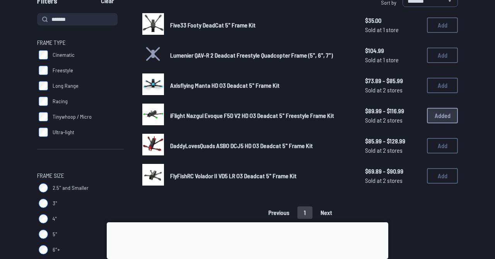
scroll to position [32, 0]
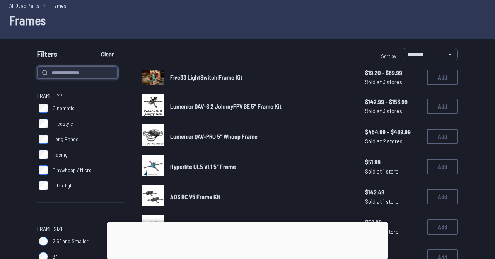
scroll to position [477, 0]
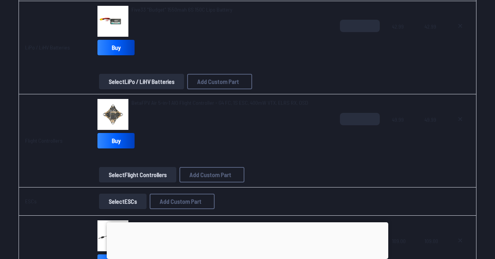
scroll to position [395, 0]
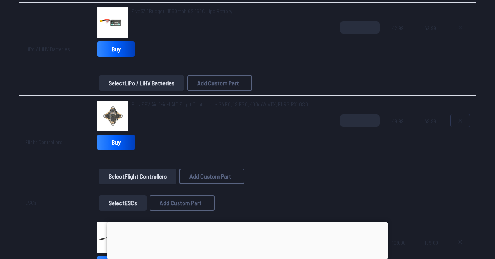
click at [461, 121] on icon at bounding box center [460, 121] width 6 height 6
type textarea "**********"
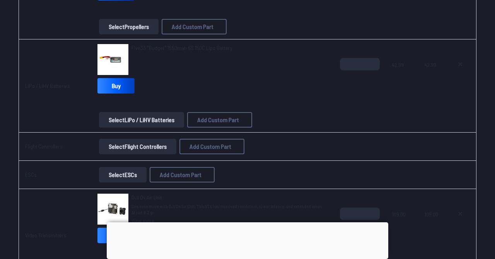
scroll to position [359, 0]
click at [132, 148] on button "Select Flight Controllers" at bounding box center [137, 145] width 77 height 15
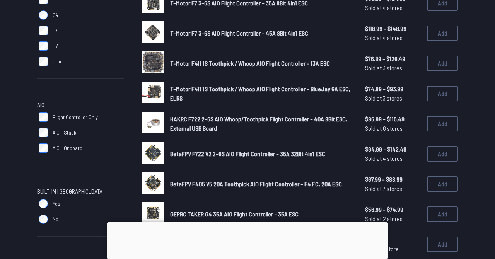
scroll to position [261, 0]
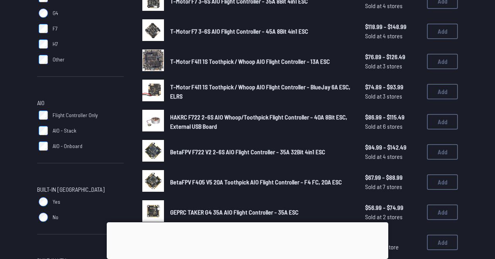
click at [54, 130] on span "AIO - Stack" at bounding box center [65, 131] width 24 height 8
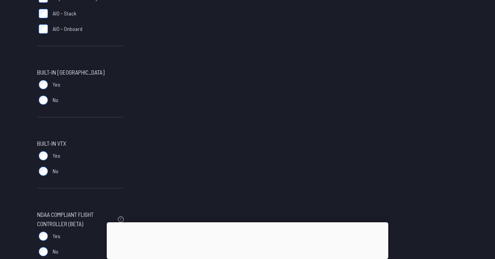
scroll to position [378, 0]
click at [68, 11] on span "AIO - Stack" at bounding box center [65, 13] width 24 height 8
click at [55, 83] on span "Yes" at bounding box center [57, 84] width 8 height 8
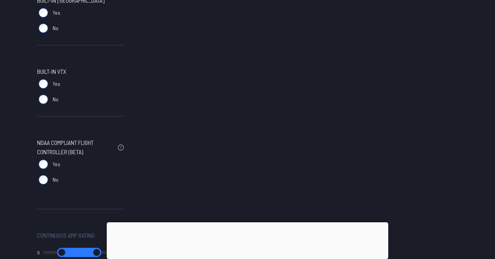
scroll to position [439, 0]
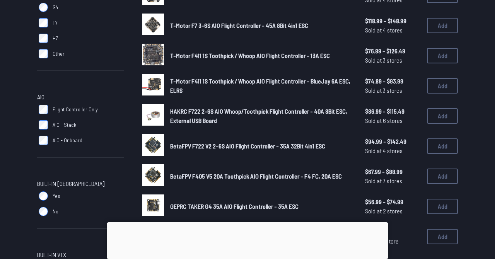
scroll to position [268, 0]
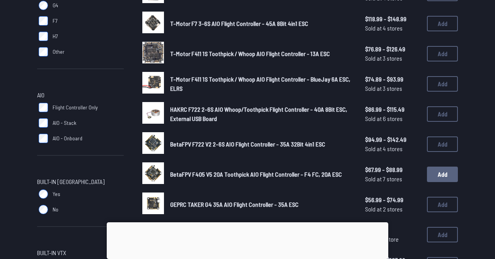
click at [443, 180] on button "Add" at bounding box center [442, 174] width 31 height 15
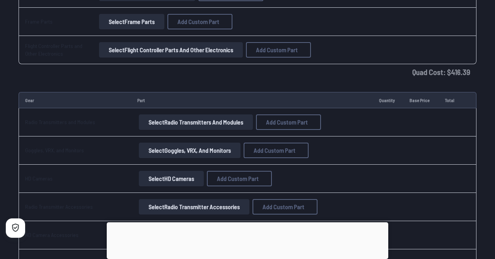
scroll to position [932, 0]
click at [165, 150] on button "Select Goggles, VRX, and Monitors" at bounding box center [190, 150] width 102 height 15
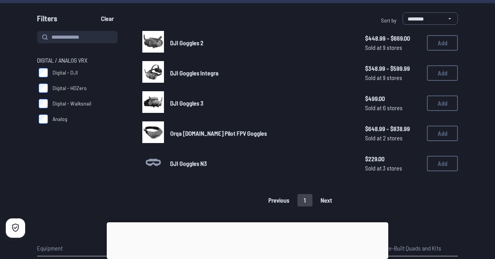
scroll to position [72, 0]
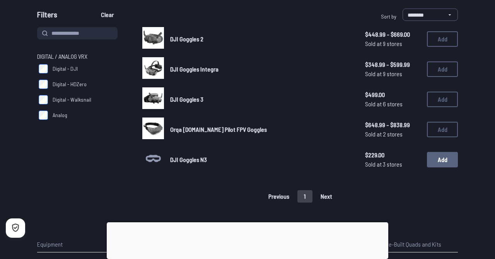
click at [446, 164] on button "Add" at bounding box center [442, 159] width 31 height 15
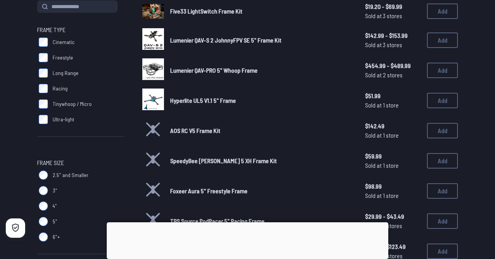
scroll to position [104, 0]
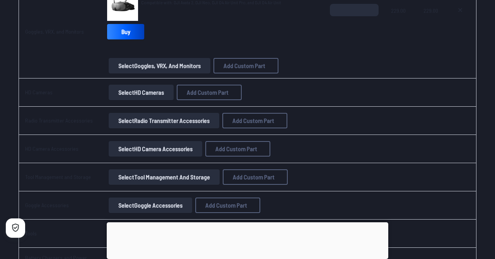
scroll to position [1084, 0]
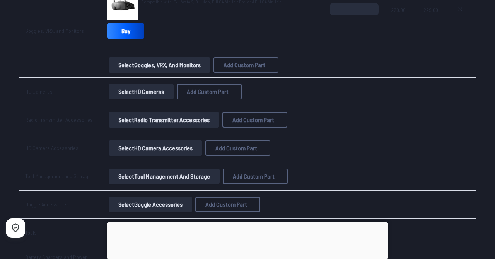
click at [142, 123] on button "Select Radio Transmitter Accessories" at bounding box center [164, 119] width 111 height 15
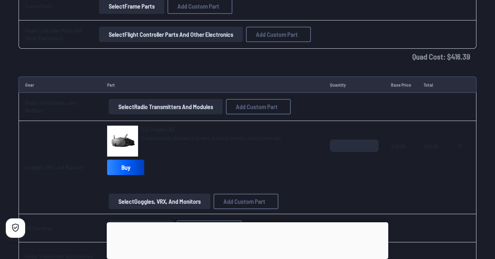
scroll to position [947, 0]
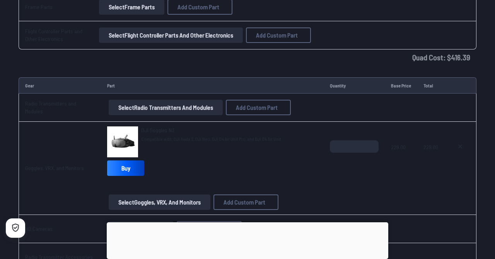
click at [130, 109] on button "Select Radio Transmitters and Modules" at bounding box center [166, 107] width 114 height 15
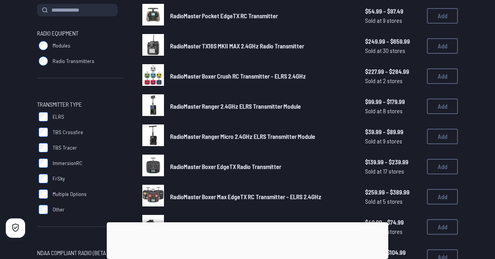
scroll to position [96, 0]
